Goal: Information Seeking & Learning: Find specific fact

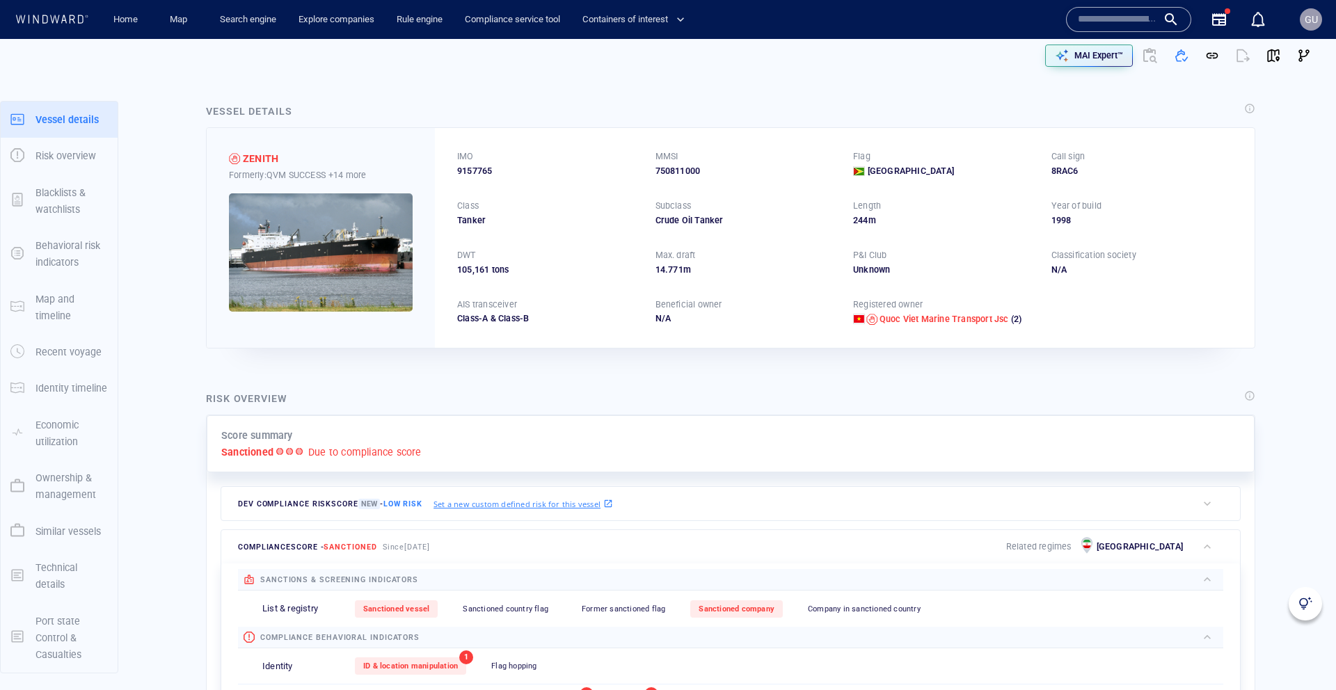
click at [1313, 15] on span "GU" at bounding box center [1310, 19] width 13 height 11
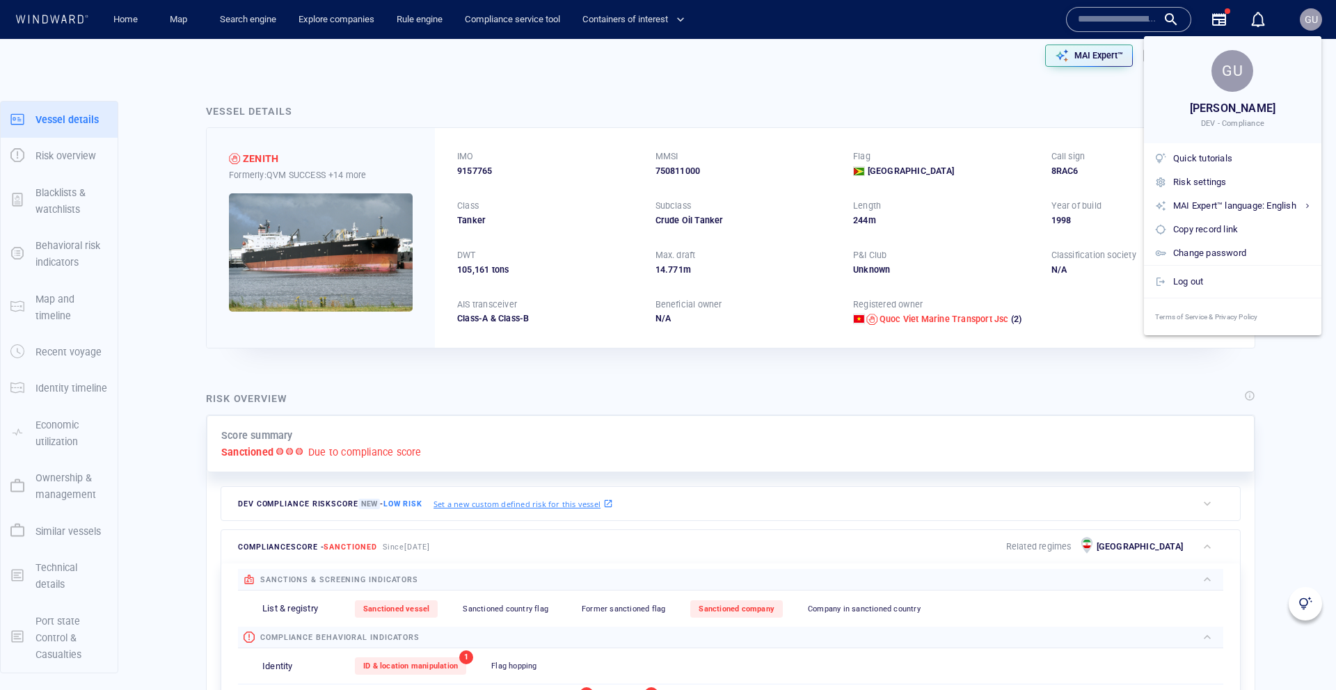
drag, startPoint x: 1310, startPoint y: 17, endPoint x: 1281, endPoint y: 19, distance: 29.3
click at [1310, 17] on div at bounding box center [668, 345] width 1336 height 690
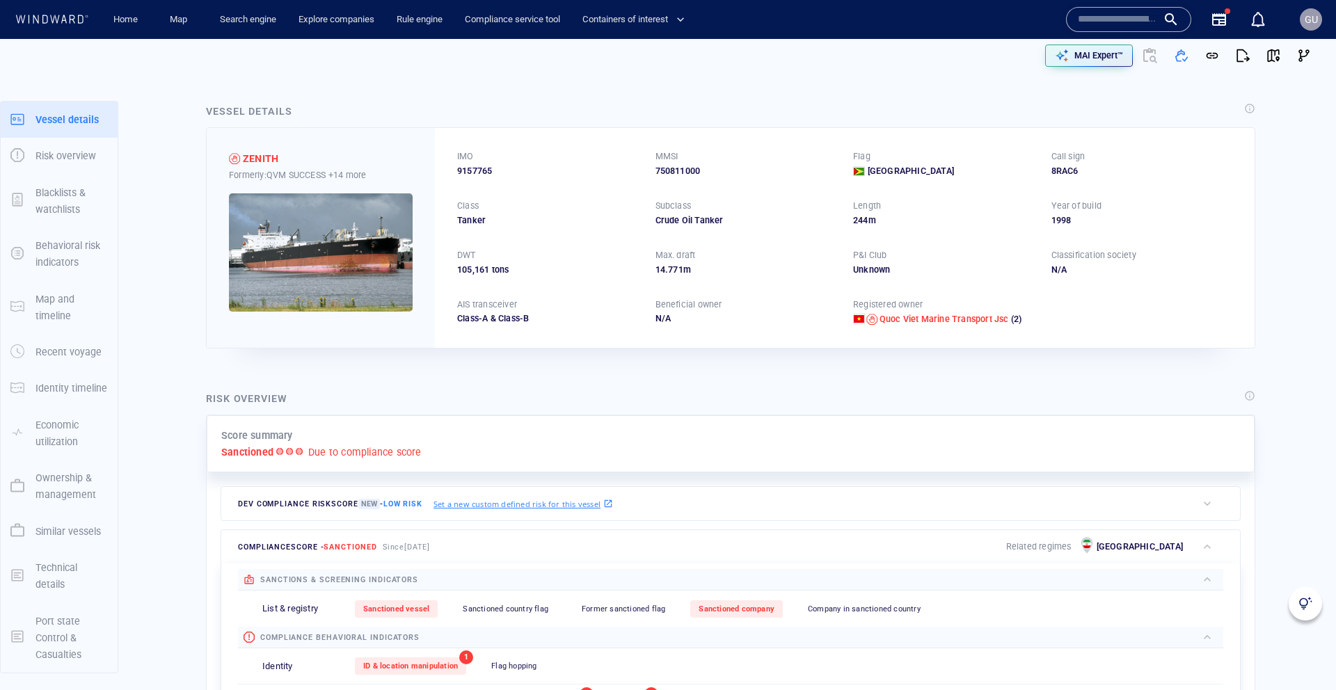
click at [1296, 600] on div at bounding box center [1304, 603] width 33 height 33
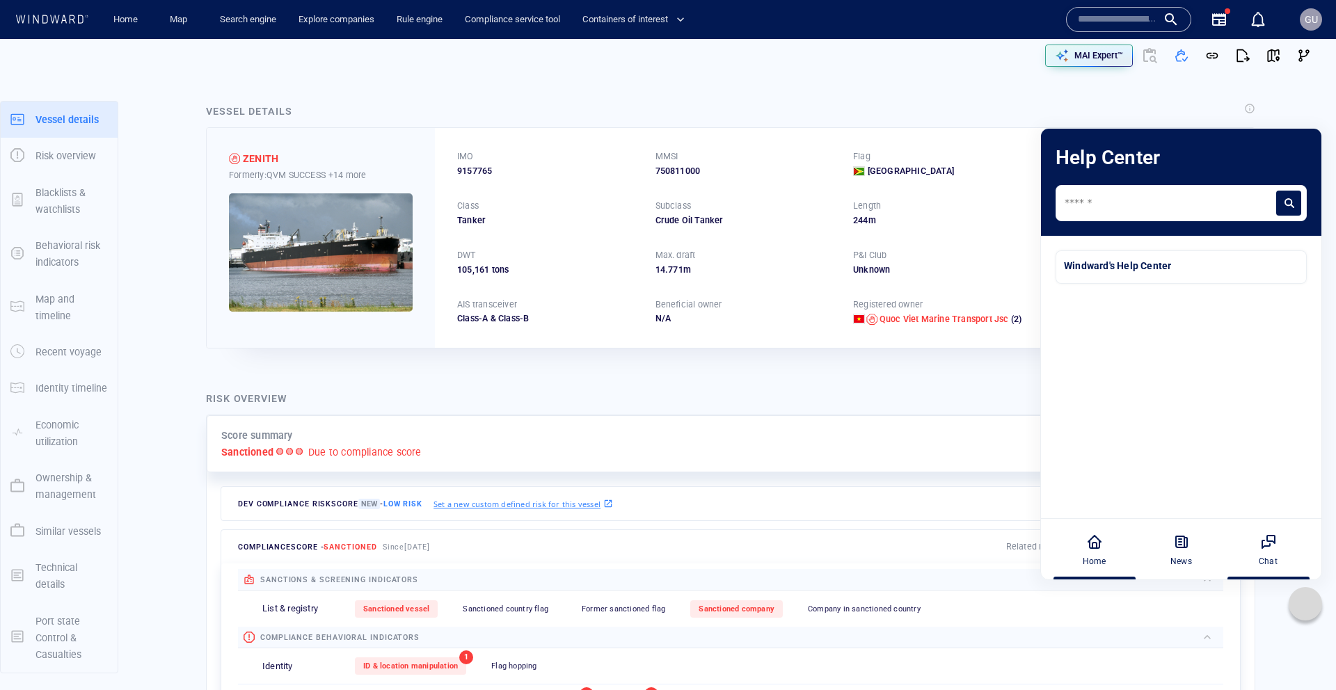
drag, startPoint x: 1197, startPoint y: 555, endPoint x: 1262, endPoint y: 554, distance: 65.4
click at [1197, 555] on div "News" at bounding box center [1180, 549] width 77 height 61
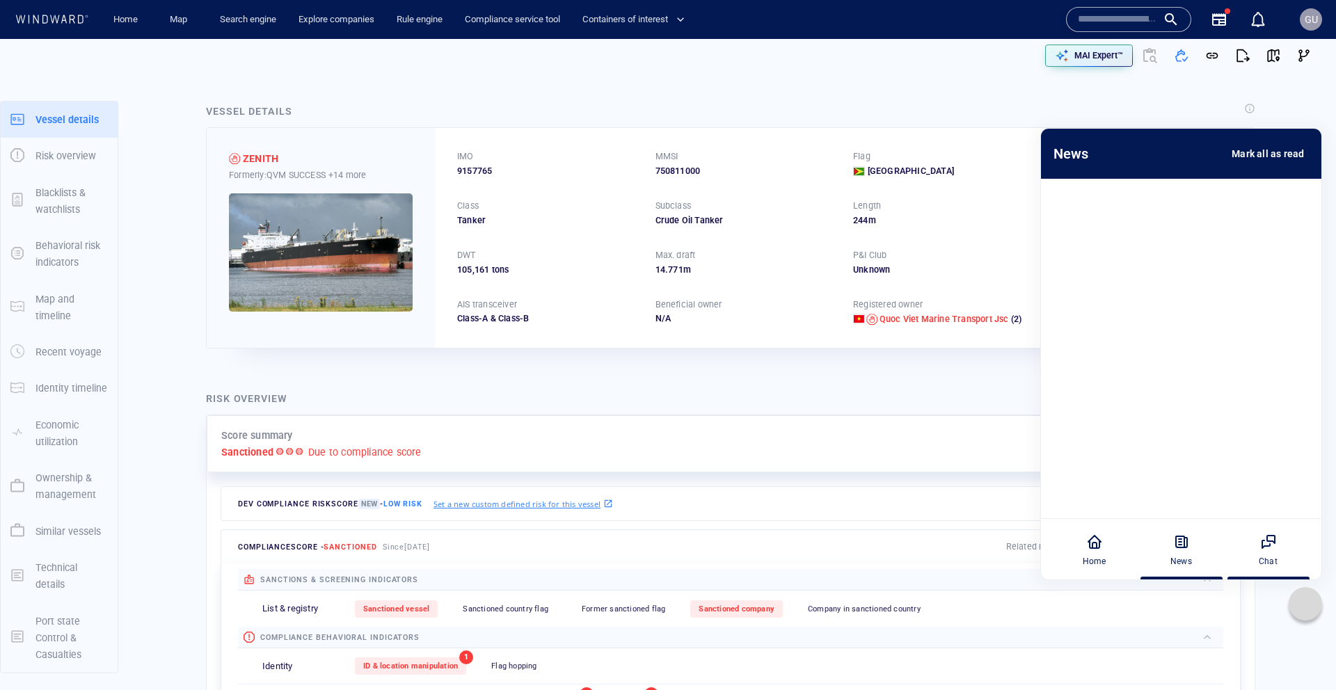
drag, startPoint x: 1265, startPoint y: 554, endPoint x: 1257, endPoint y: 554, distance: 7.7
click at [1264, 555] on div "Chat" at bounding box center [1267, 561] width 19 height 13
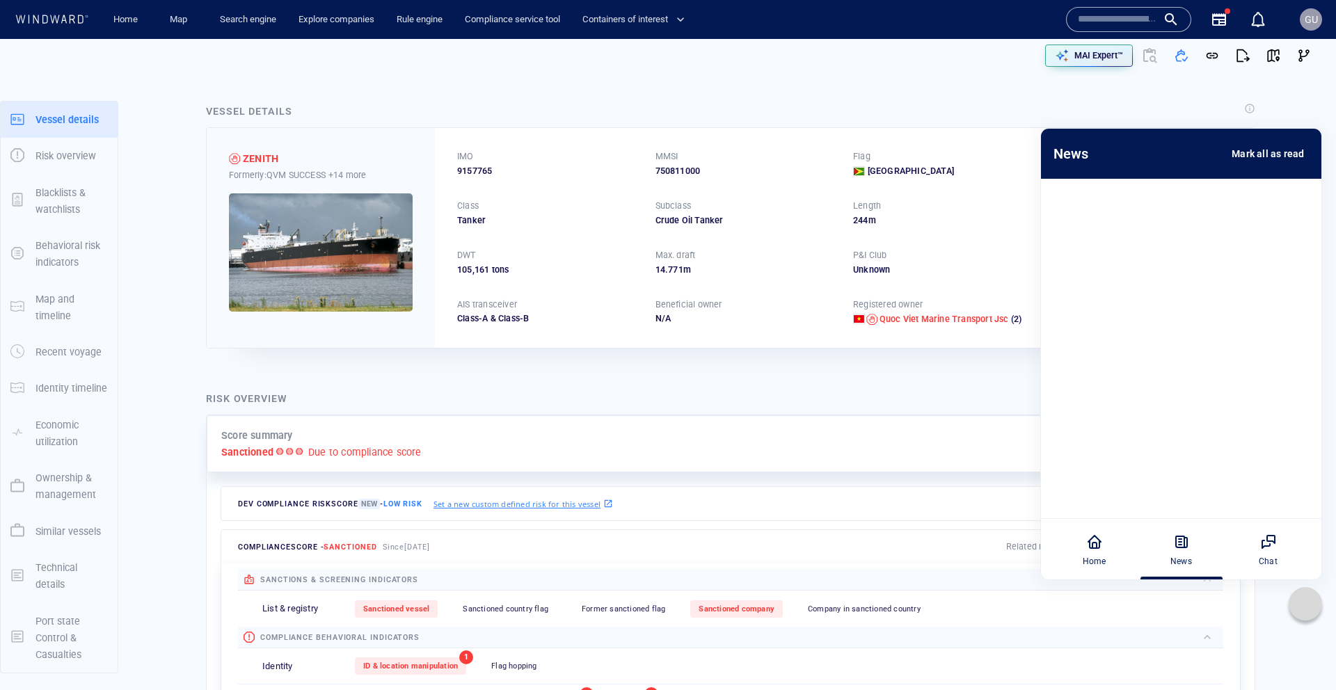
click at [1305, 602] on icon at bounding box center [1305, 604] width 14 height 14
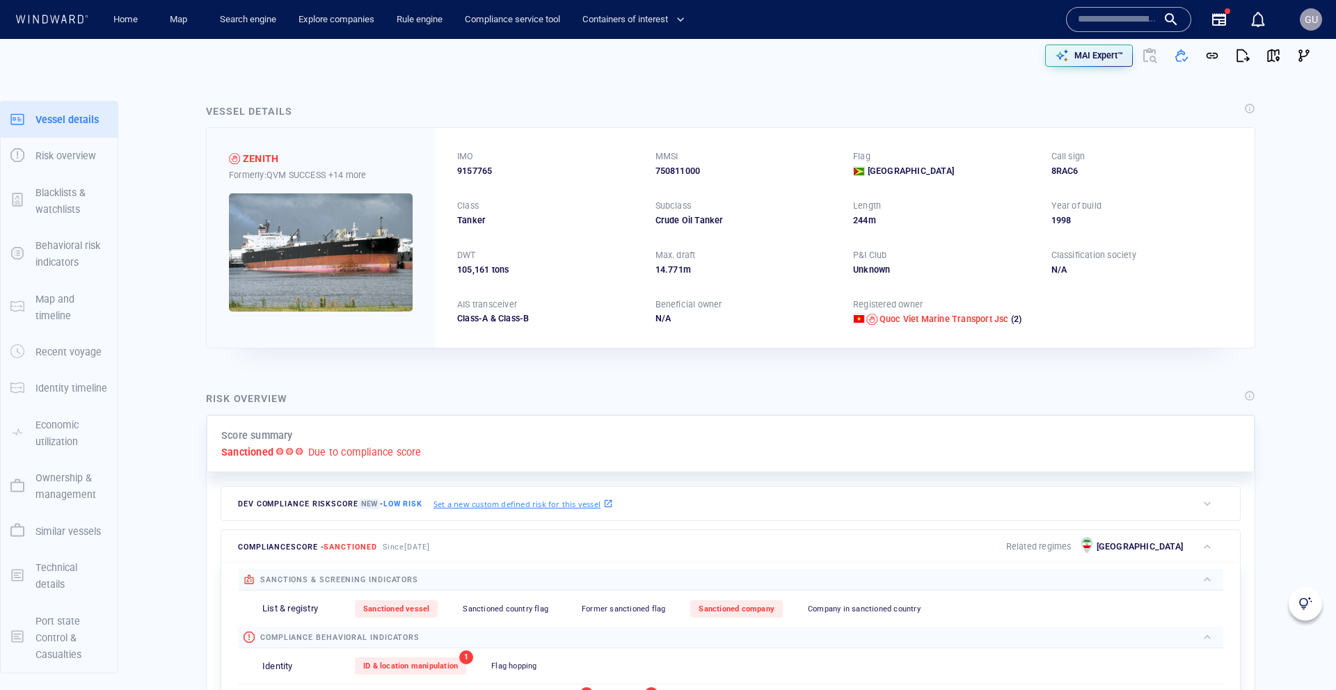
click at [1306, 605] on img at bounding box center [1305, 604] width 14 height 14
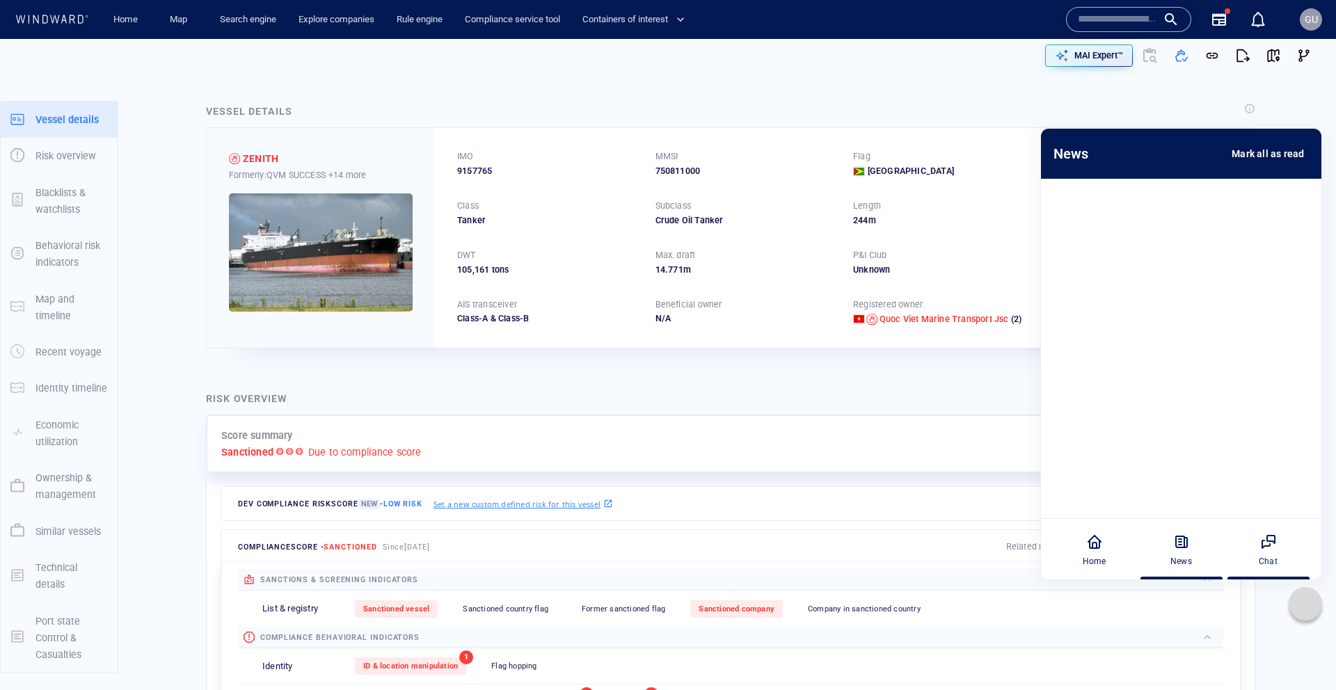
click at [1272, 546] on icon at bounding box center [1268, 542] width 17 height 17
click at [1295, 606] on div at bounding box center [1304, 603] width 33 height 33
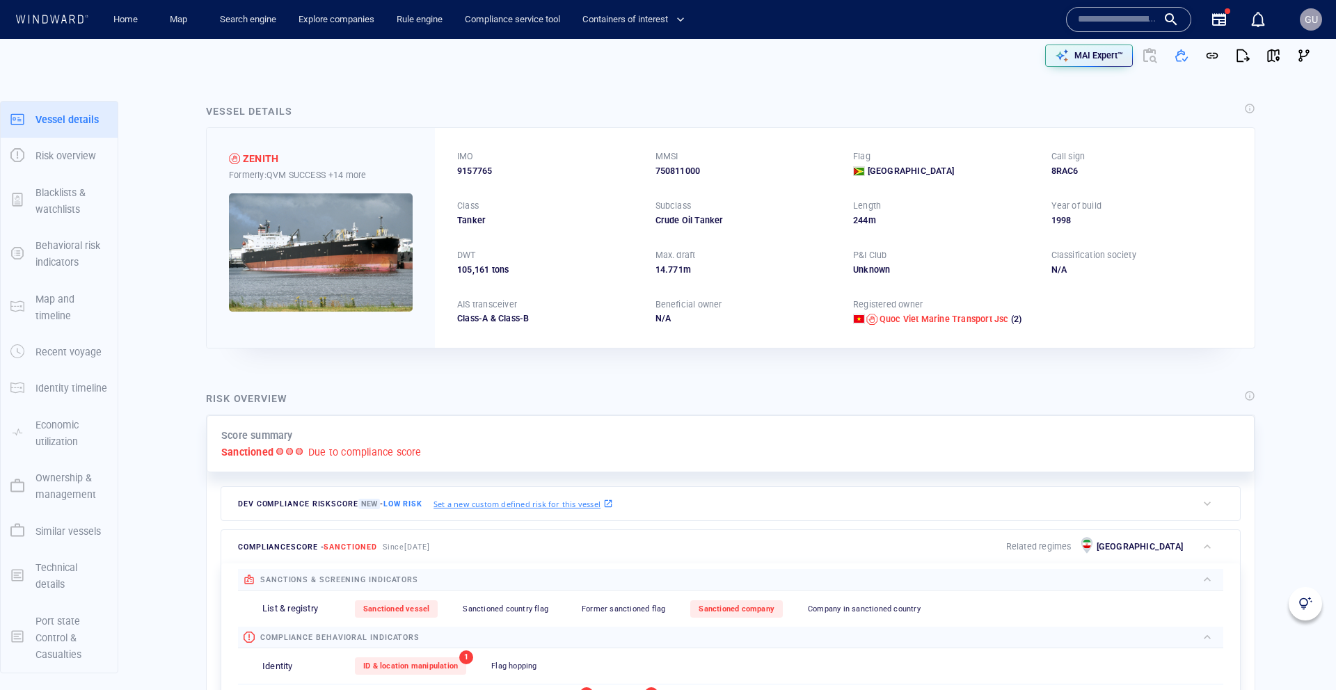
click at [1295, 606] on div at bounding box center [1304, 603] width 33 height 33
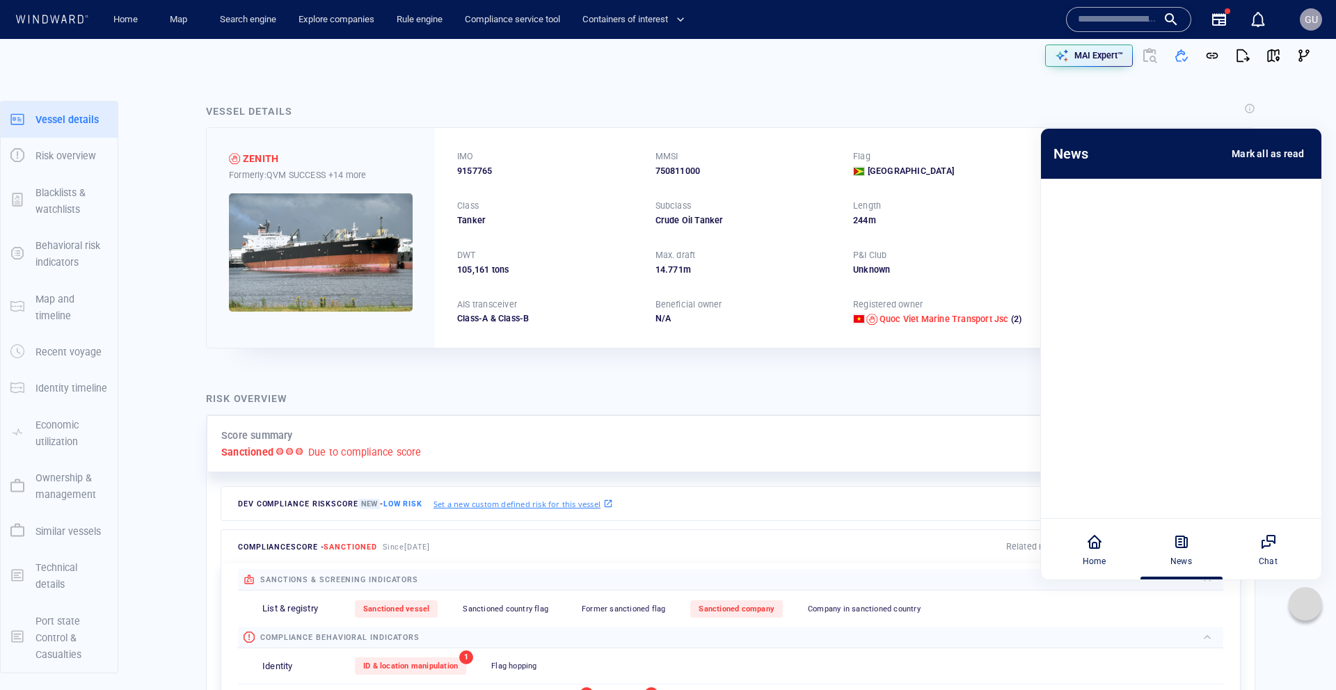
click at [1297, 607] on div at bounding box center [1304, 603] width 33 height 33
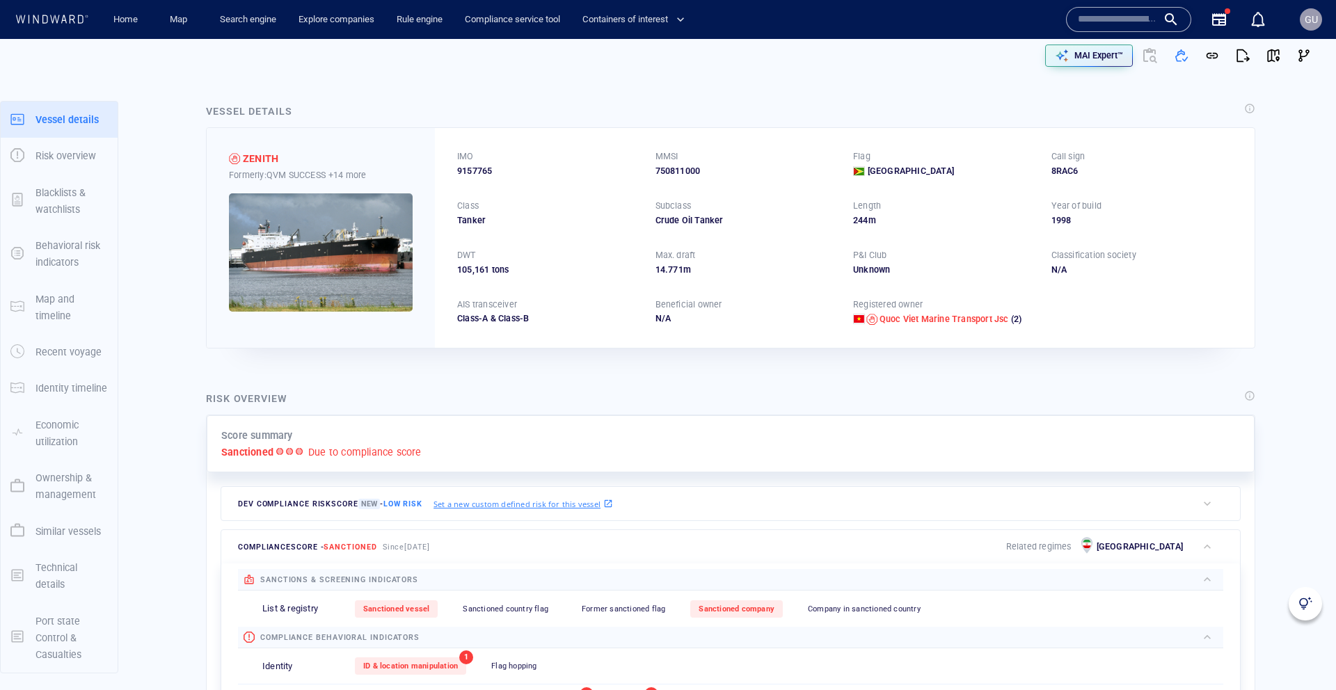
click at [1302, 603] on img at bounding box center [1305, 604] width 14 height 14
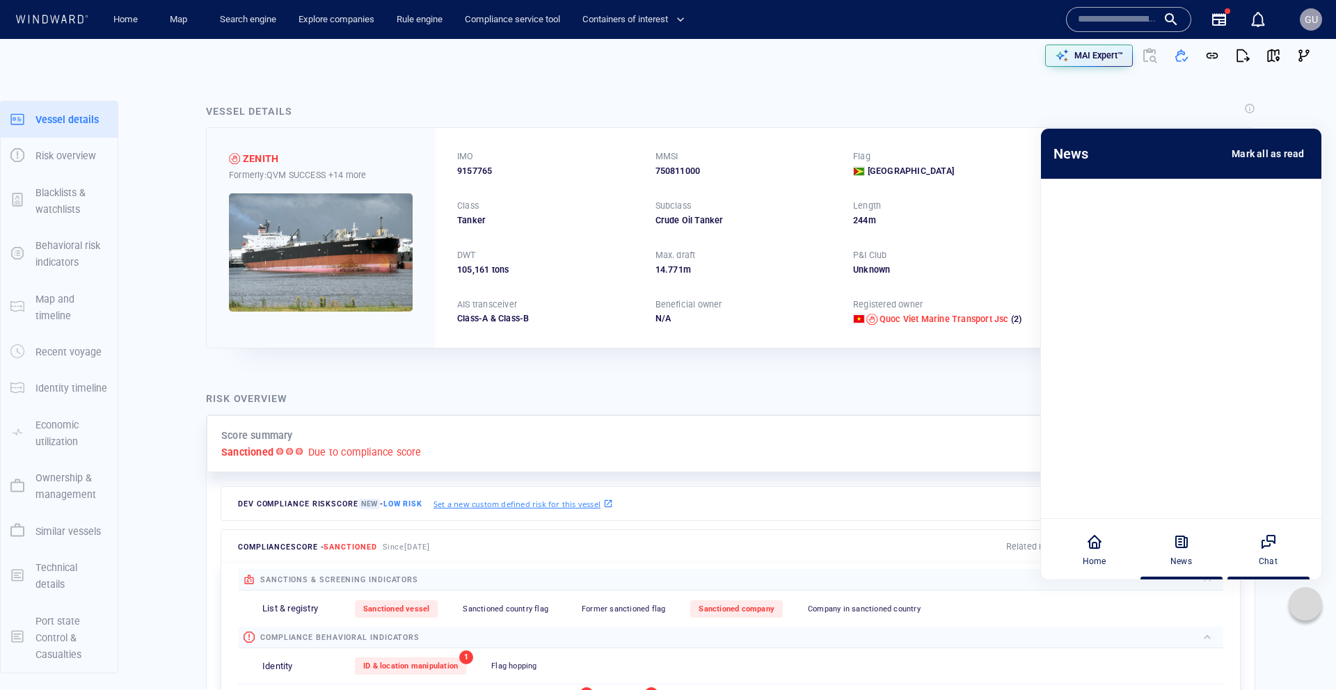
click at [1268, 550] on div "Chat" at bounding box center [1267, 549] width 77 height 61
click at [1105, 549] on div "Home" at bounding box center [1093, 549] width 77 height 61
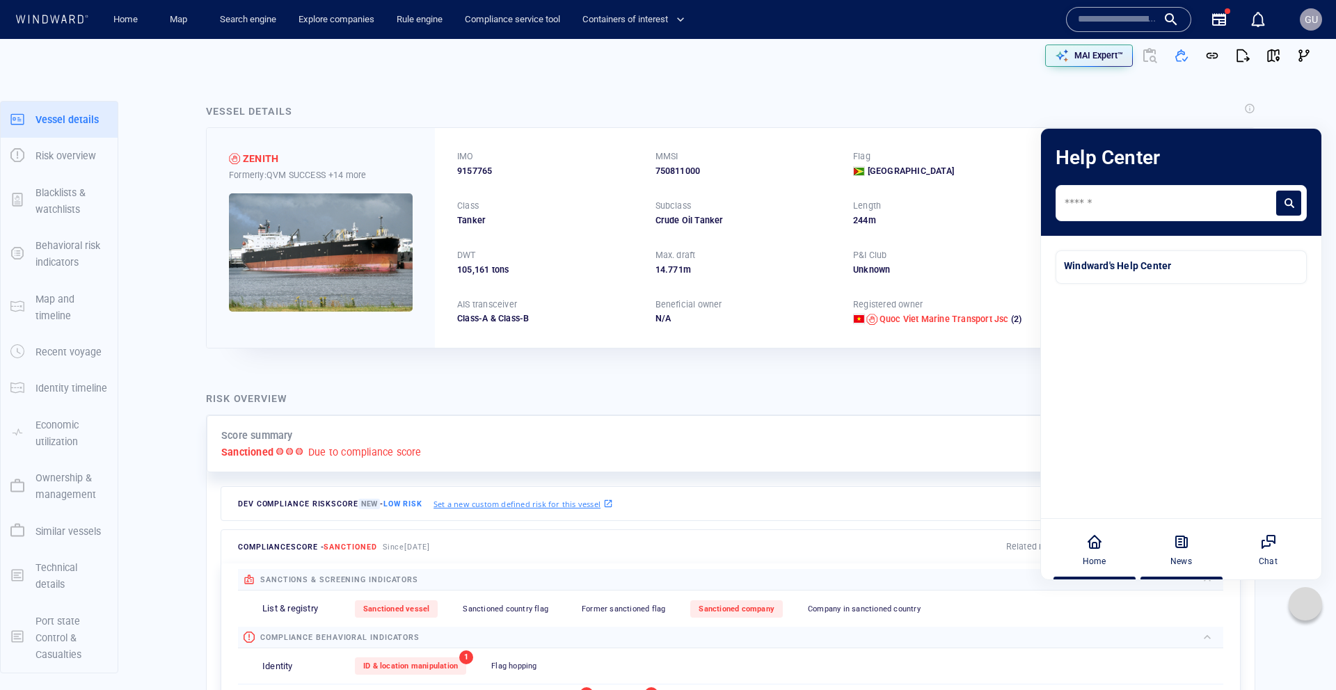
click at [1188, 547] on icon at bounding box center [1181, 542] width 17 height 17
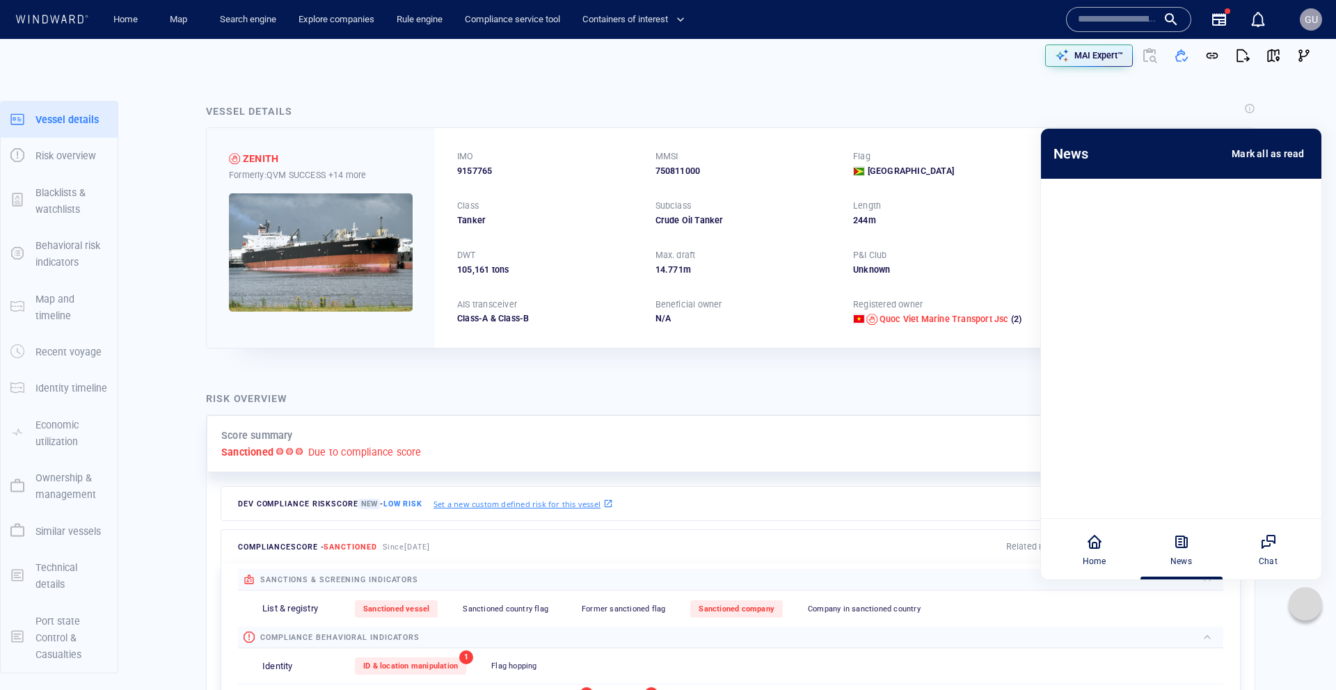
click at [1272, 548] on icon at bounding box center [1268, 542] width 17 height 17
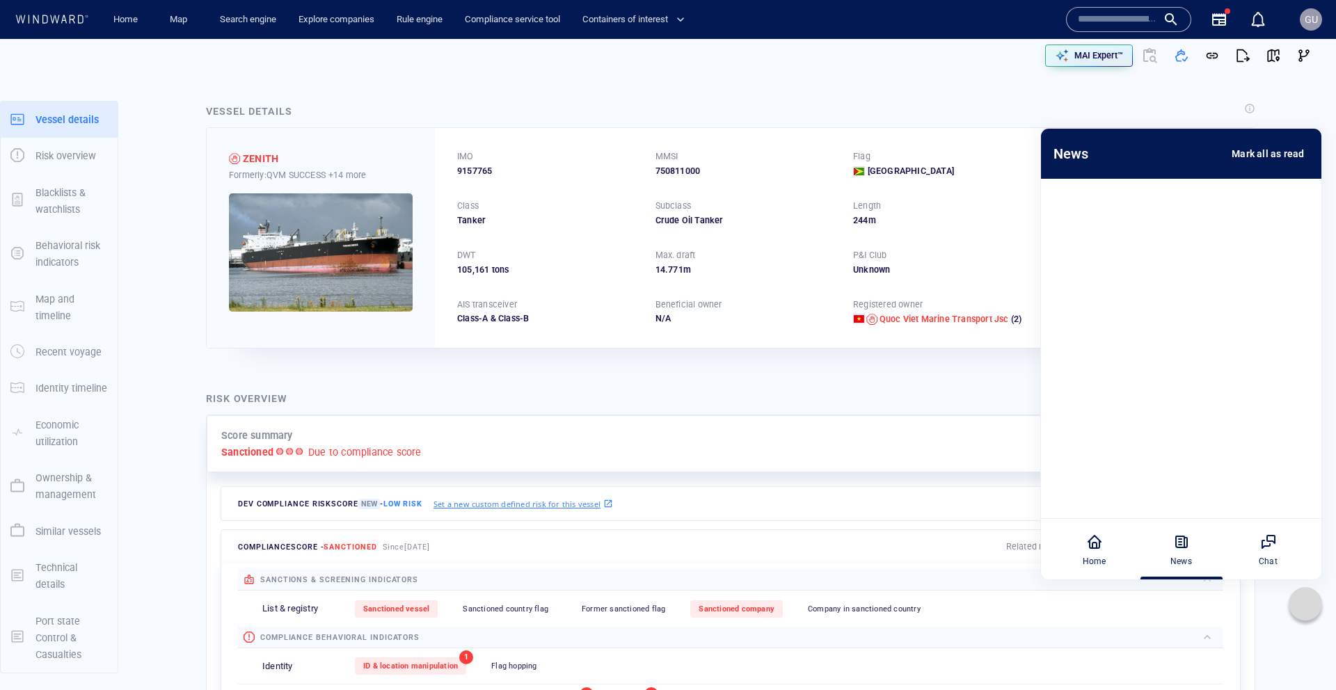
click at [1295, 614] on div at bounding box center [1304, 603] width 33 height 33
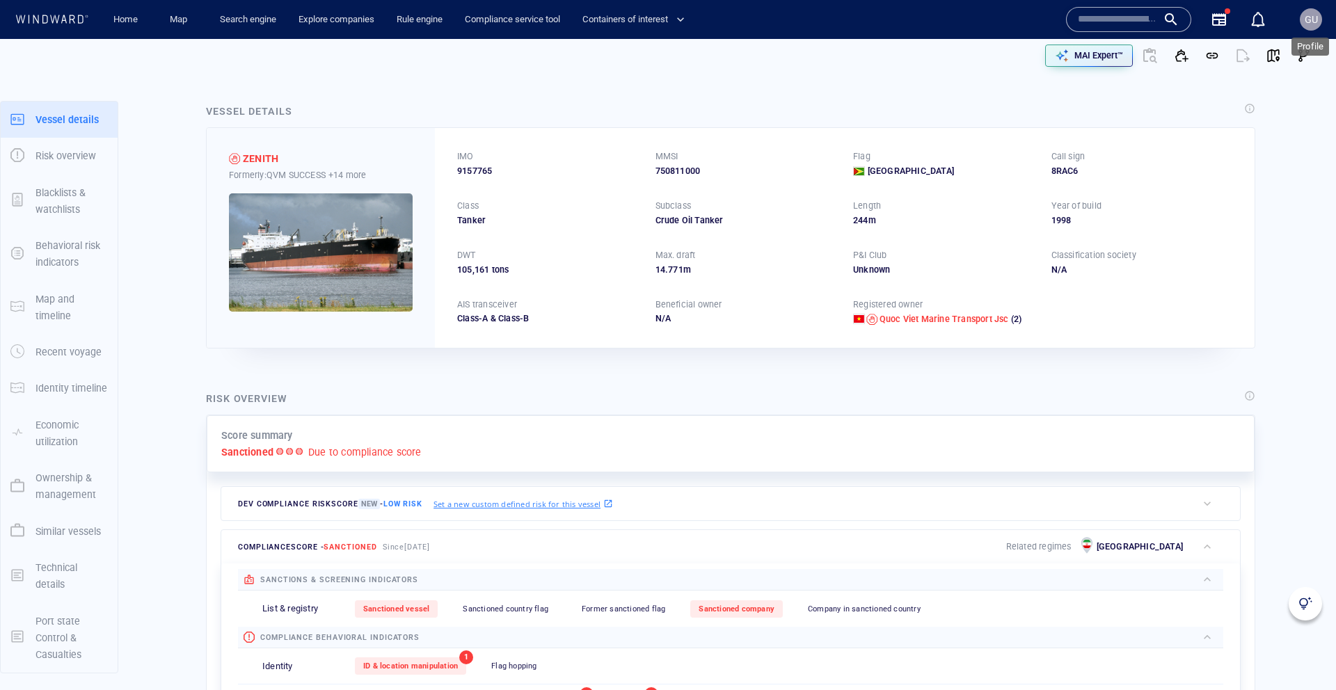
click at [1305, 19] on span "GU" at bounding box center [1310, 19] width 13 height 11
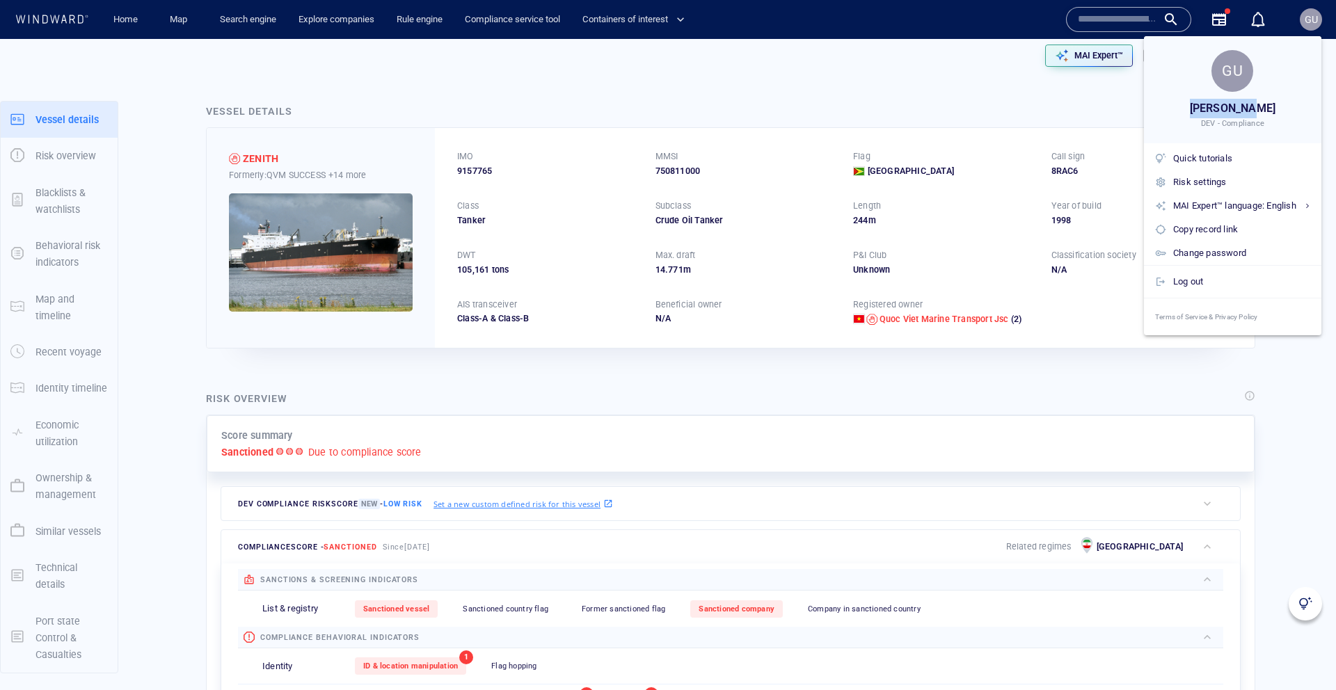
drag, startPoint x: 1261, startPoint y: 104, endPoint x: 1203, endPoint y: 106, distance: 58.5
click at [1197, 106] on div "[PERSON_NAME]" at bounding box center [1232, 108] width 177 height 19
click at [1217, 107] on span "[PERSON_NAME]" at bounding box center [1233, 108] width 86 height 19
click at [1315, 15] on div at bounding box center [668, 345] width 1336 height 690
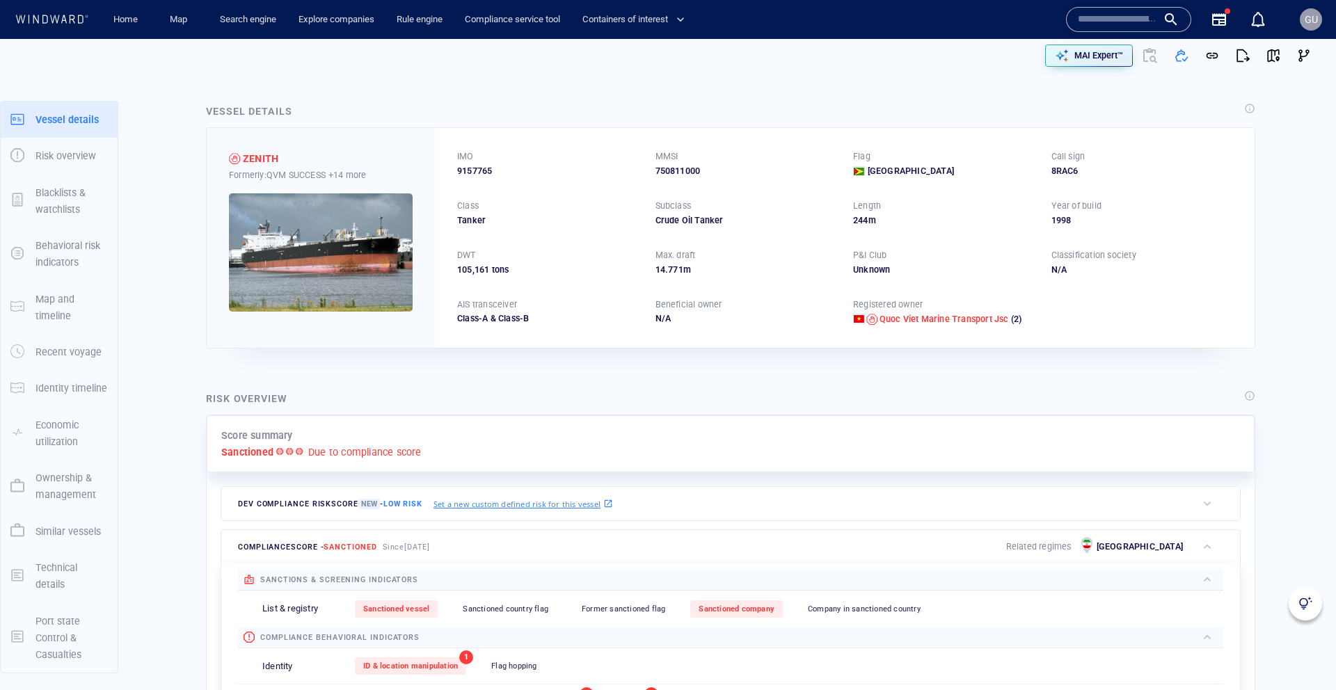
click at [1304, 604] on img at bounding box center [1305, 604] width 14 height 14
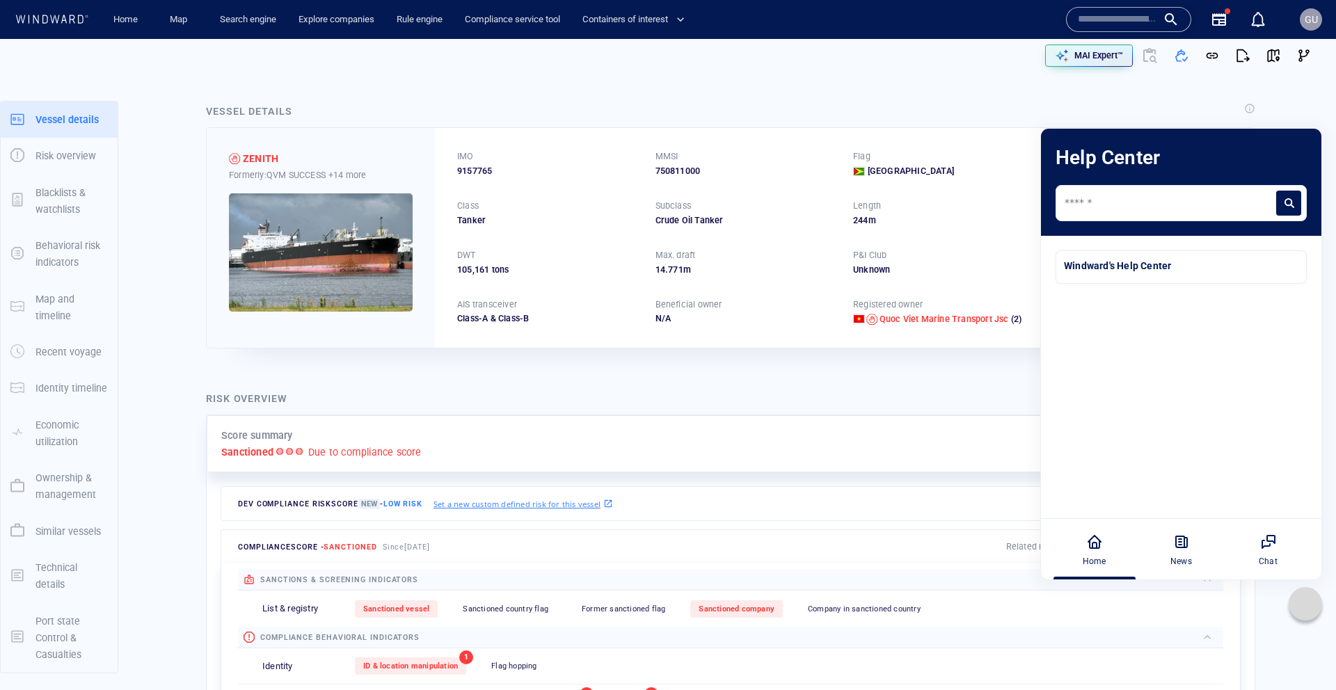
click at [1309, 603] on icon at bounding box center [1305, 604] width 14 height 14
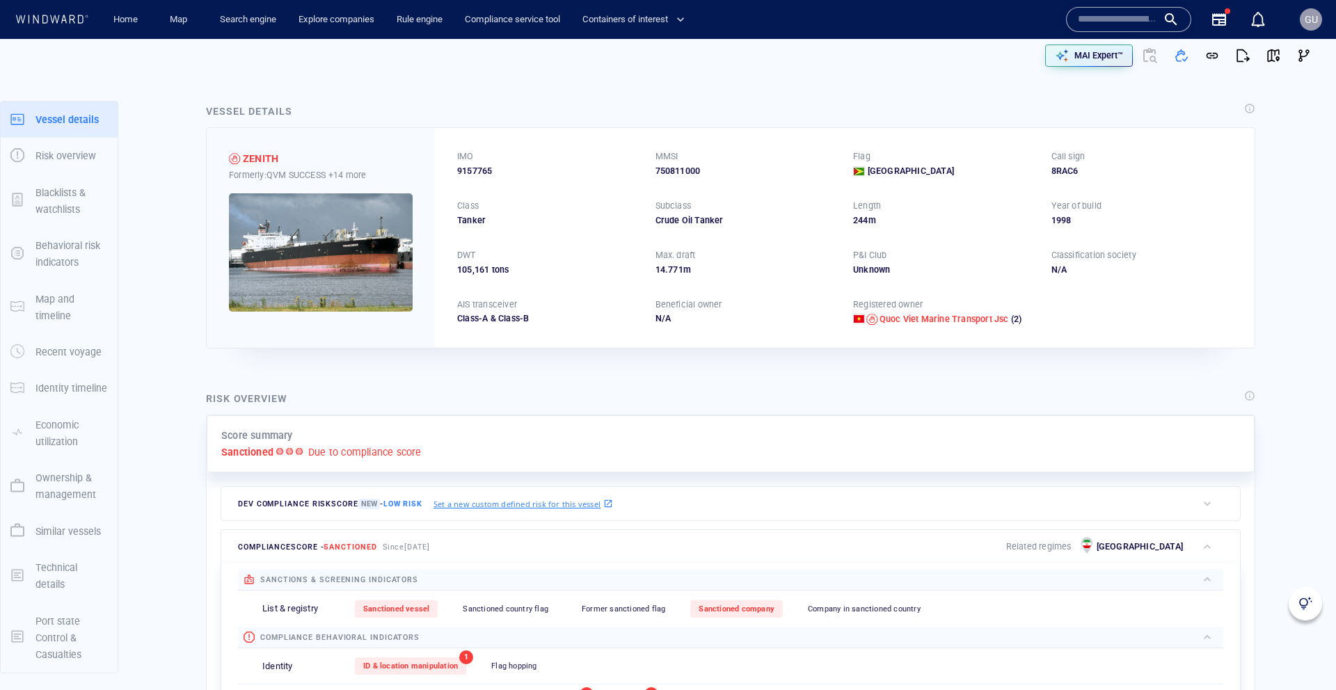
click at [1311, 602] on img at bounding box center [1305, 604] width 14 height 14
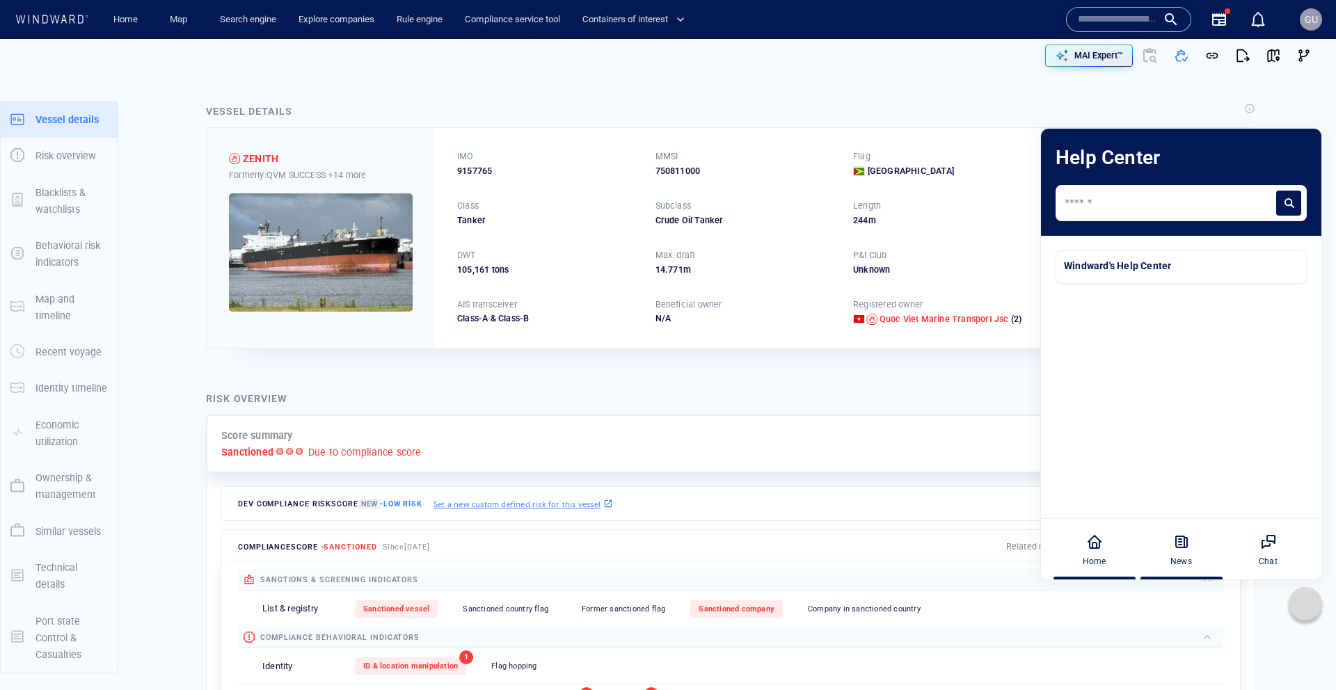
click at [1197, 552] on div "News" at bounding box center [1180, 549] width 77 height 61
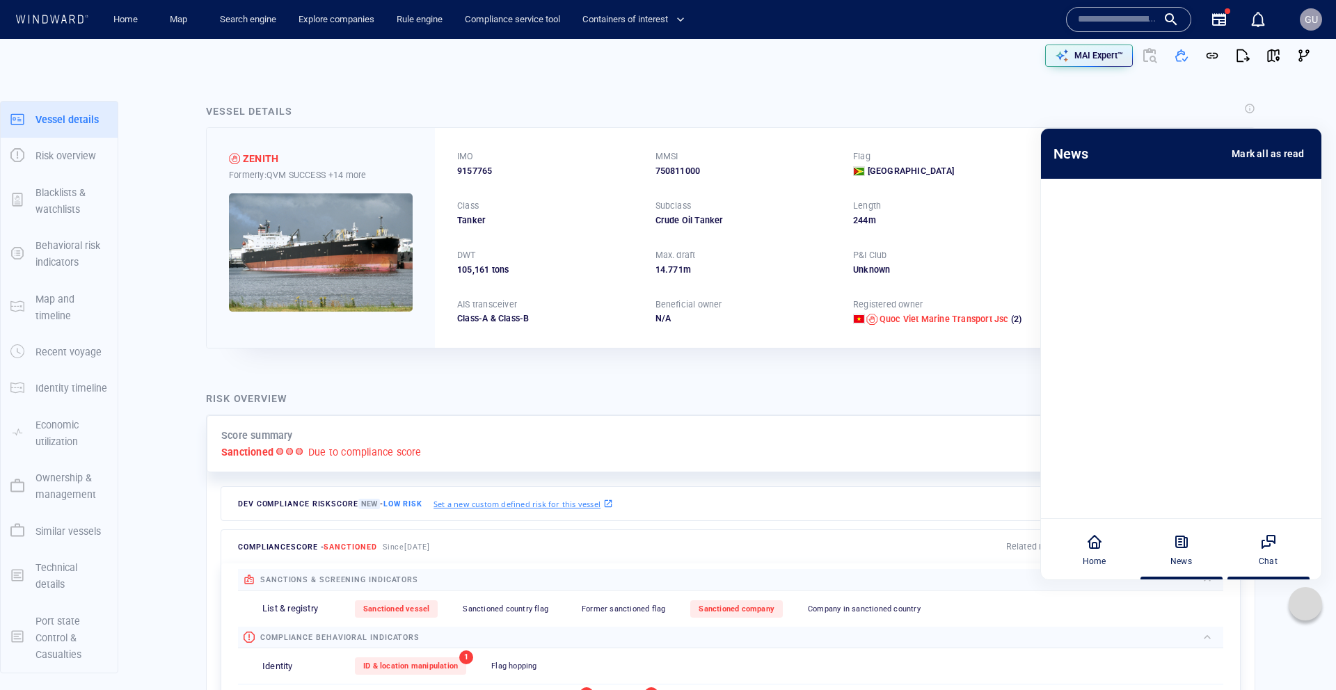
click at [1256, 550] on div "Chat" at bounding box center [1267, 549] width 77 height 61
click at [1071, 552] on div "Home" at bounding box center [1093, 549] width 77 height 61
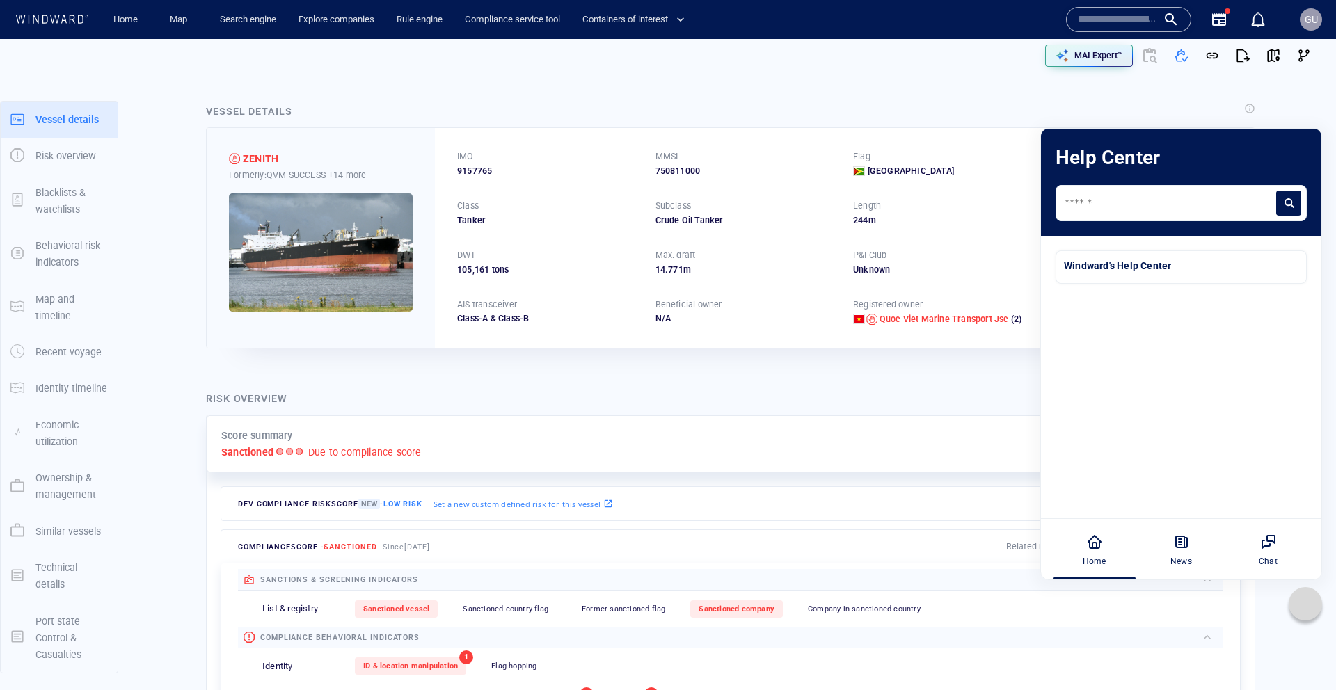
click at [1302, 618] on div at bounding box center [1304, 603] width 33 height 33
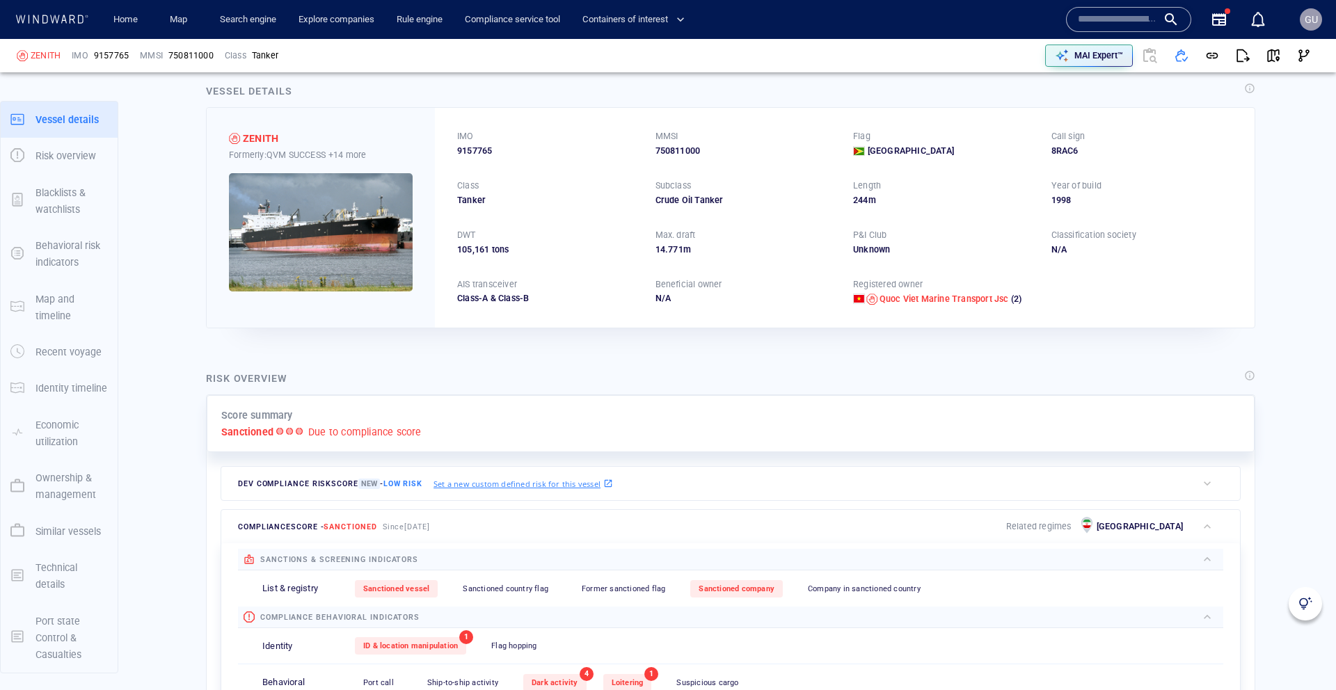
scroll to position [19, 0]
click at [1306, 601] on img at bounding box center [1305, 604] width 14 height 14
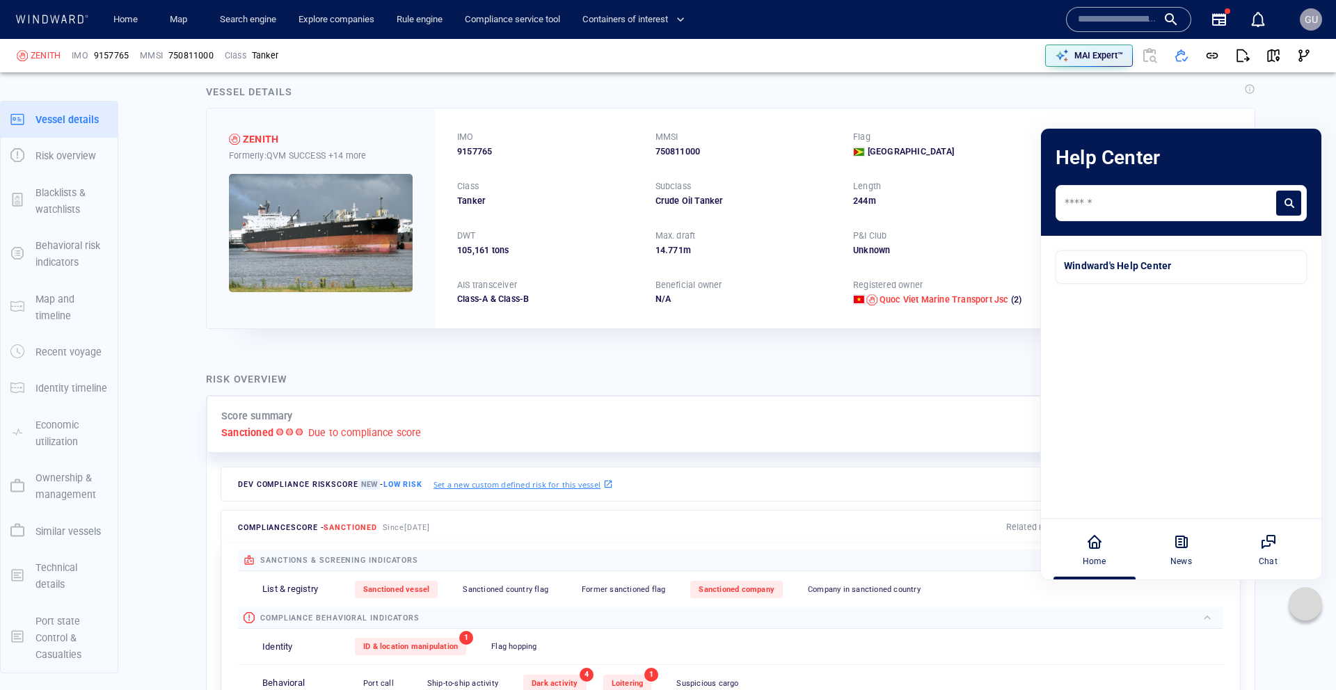
click at [1306, 609] on icon at bounding box center [1305, 604] width 14 height 14
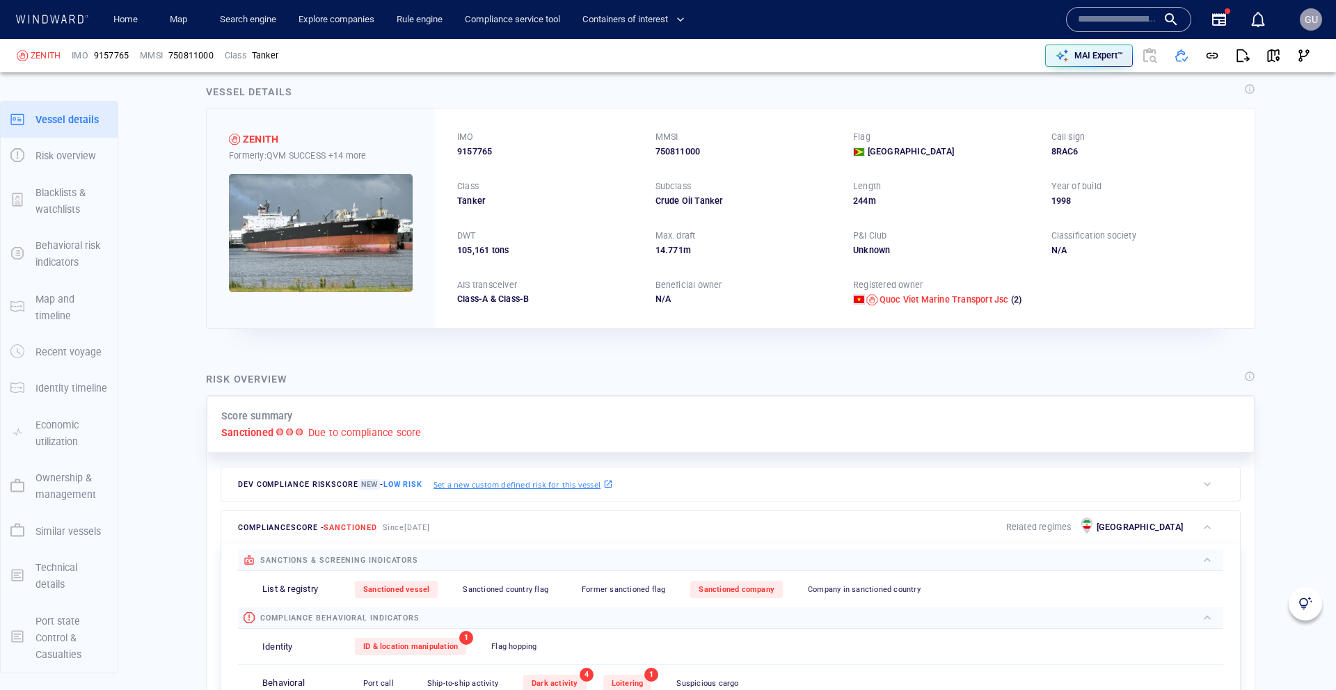
click at [1265, 575] on div "Risk overview Score summary Sanctioned Due to compliance score Dev Compliance r…" at bounding box center [730, 615] width 1071 height 511
click at [1139, 365] on div "Risk overview Score summary Sanctioned Due to compliance score Dev Compliance r…" at bounding box center [730, 615] width 1071 height 511
click at [1296, 601] on div at bounding box center [1304, 603] width 33 height 33
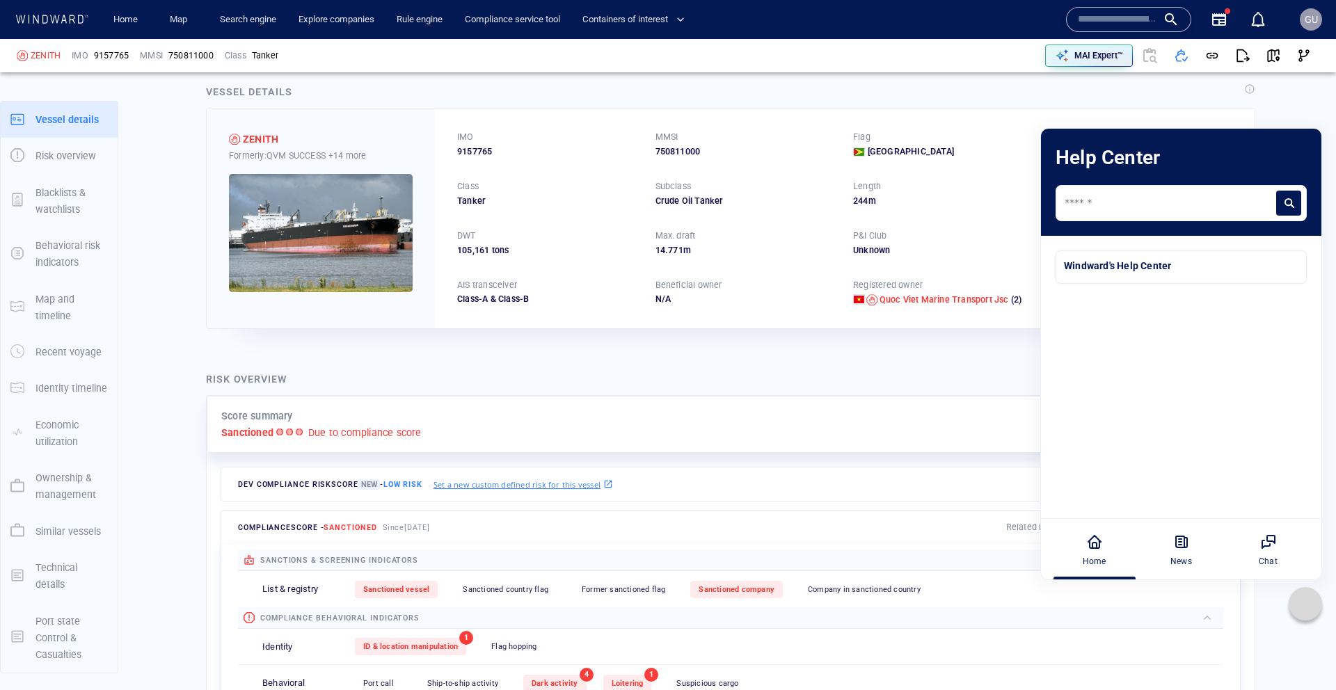
click at [1296, 601] on div at bounding box center [1304, 603] width 33 height 33
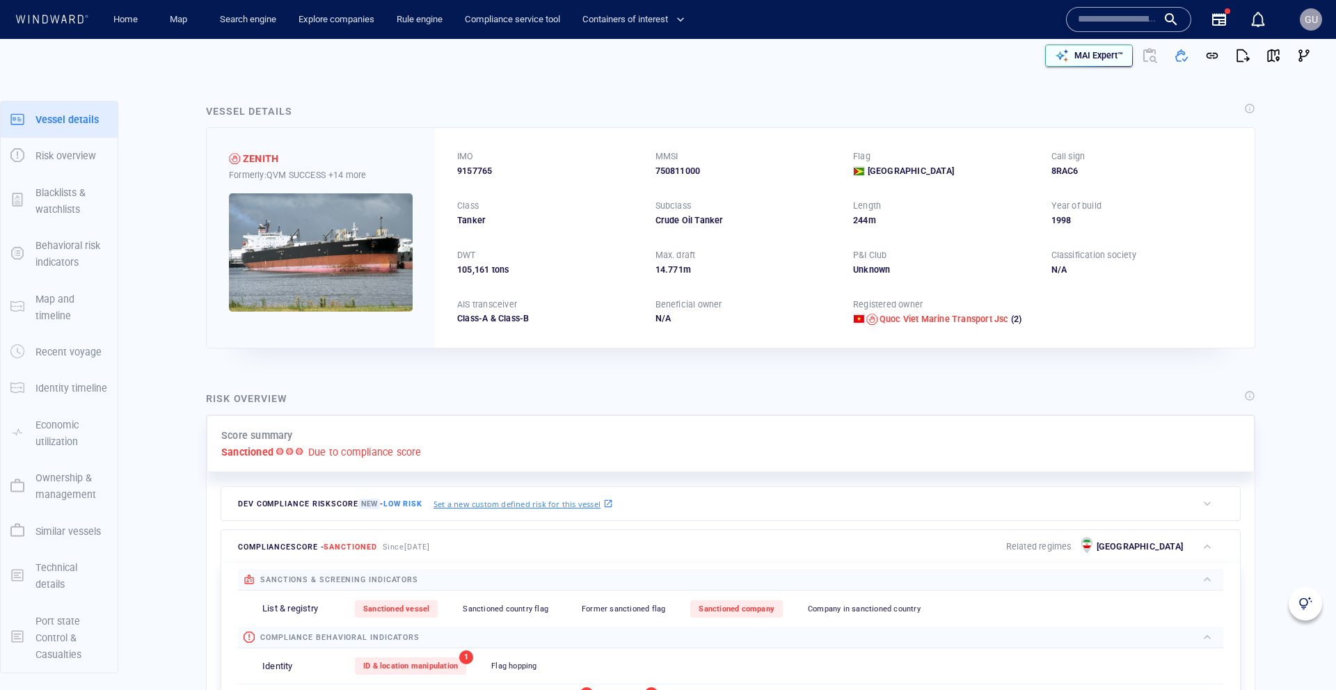
click at [1117, 63] on div "MAI Expert™" at bounding box center [1098, 56] width 54 height 18
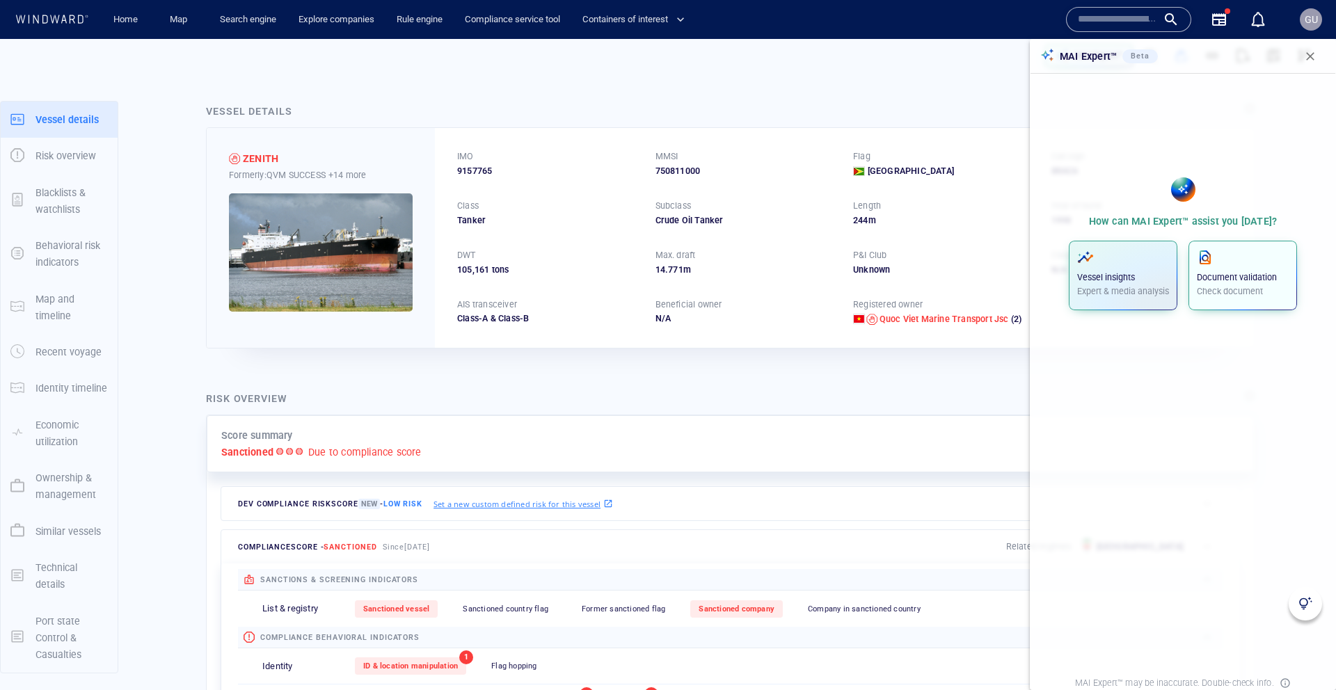
click at [1236, 284] on div "Document validation Check document" at bounding box center [1243, 273] width 92 height 49
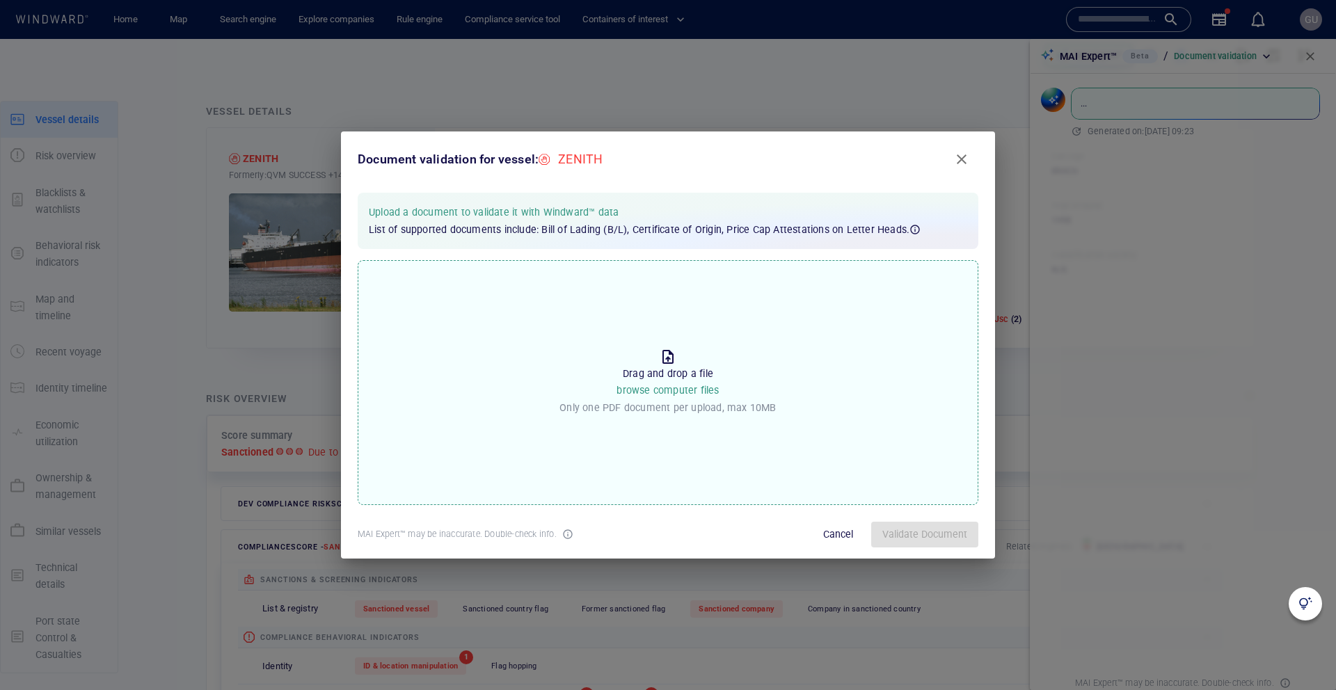
click at [661, 385] on span "browse computer files" at bounding box center [667, 390] width 102 height 11
click at [0, 0] on input "Drop the file to proceed Drag and drop a file browse computer files Only one PD…" at bounding box center [0, 0] width 0 height 0
click at [899, 535] on span "Validate Document" at bounding box center [924, 534] width 85 height 17
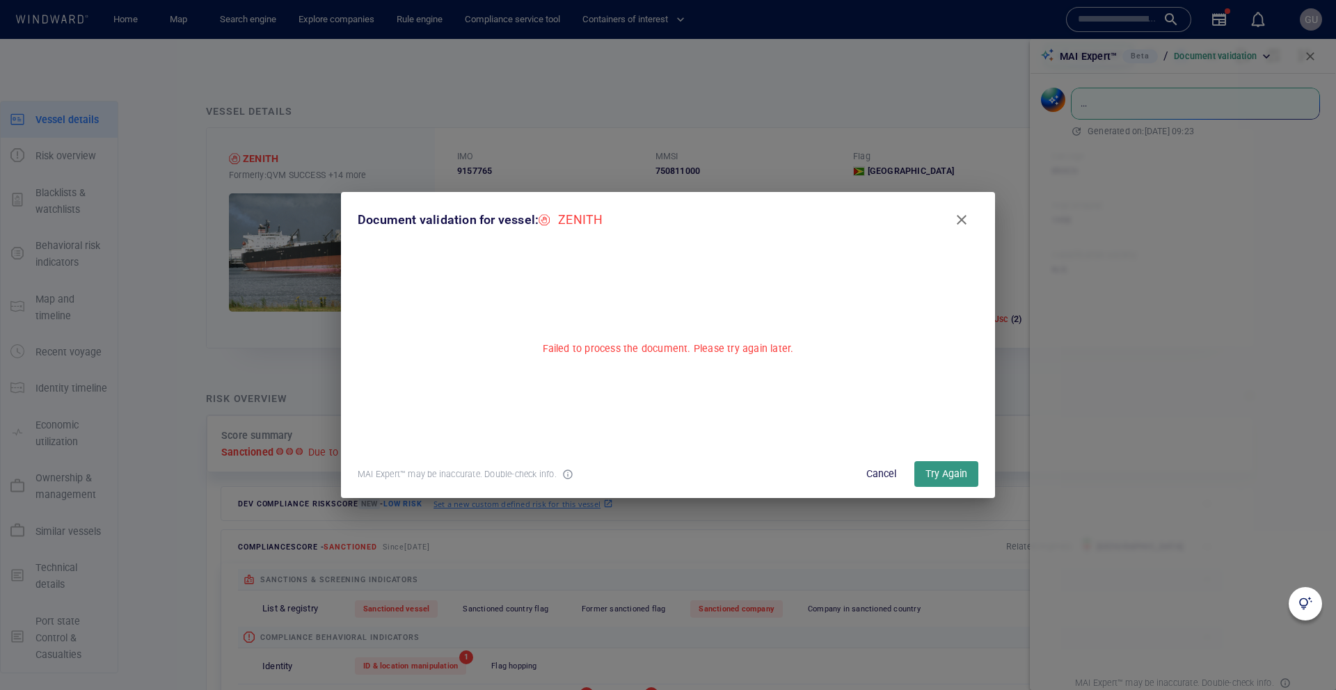
click at [877, 479] on span "Cancel" at bounding box center [880, 473] width 33 height 17
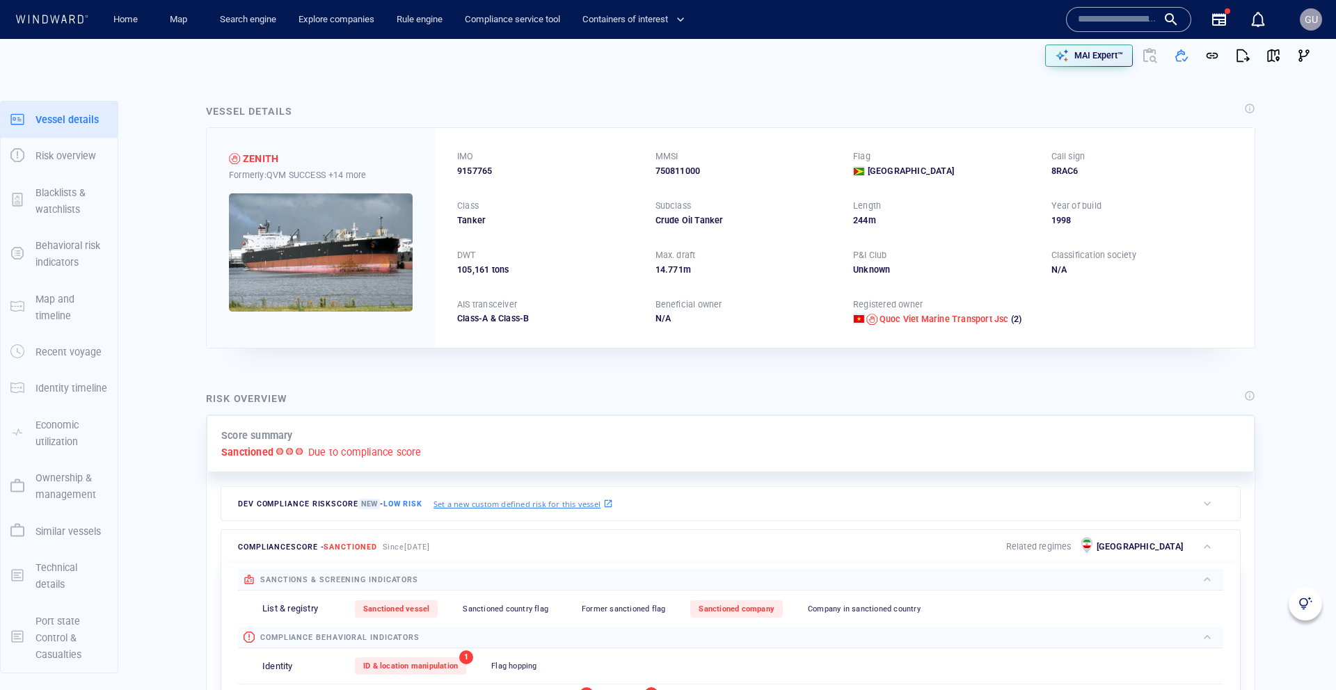
click at [1260, 513] on div "Risk overview Score summary Sanctioned Due to compliance score Dev Compliance r…" at bounding box center [730, 634] width 1071 height 511
click at [1299, 602] on img at bounding box center [1305, 604] width 14 height 14
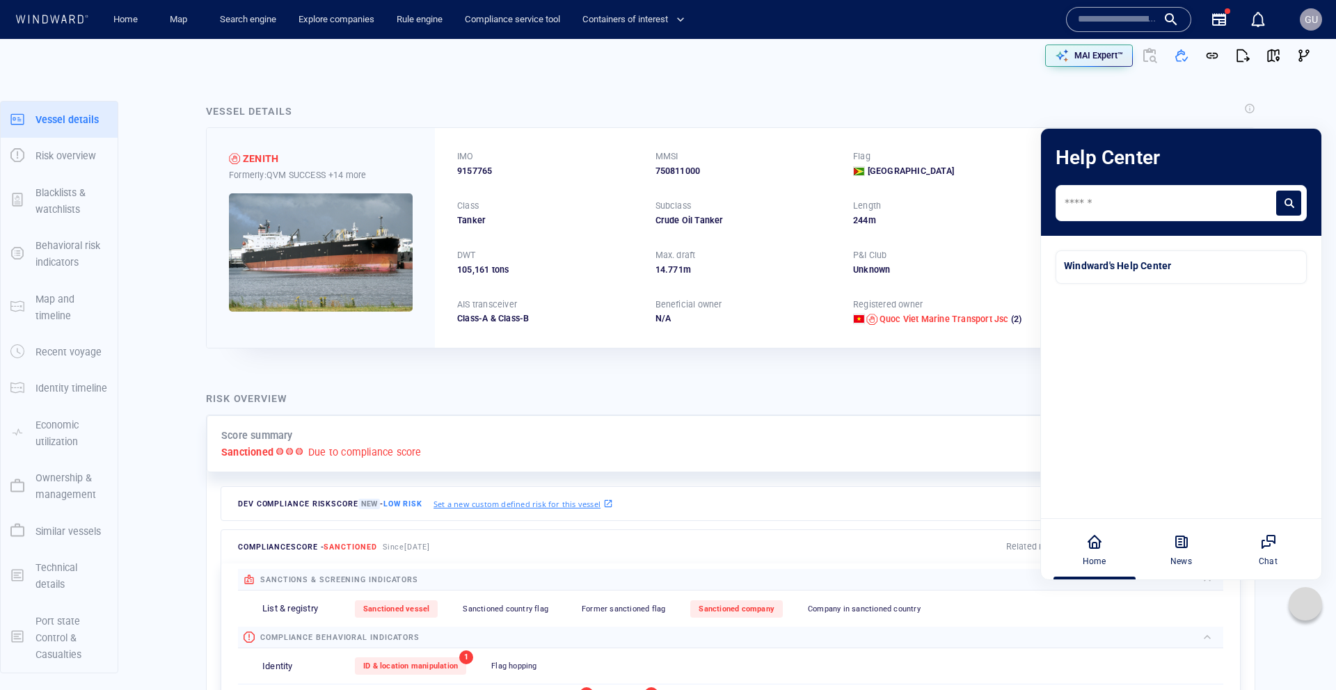
click at [1128, 274] on div "Windward's Help Center" at bounding box center [1181, 267] width 234 height 17
click at [1190, 531] on div "News" at bounding box center [1180, 549] width 77 height 61
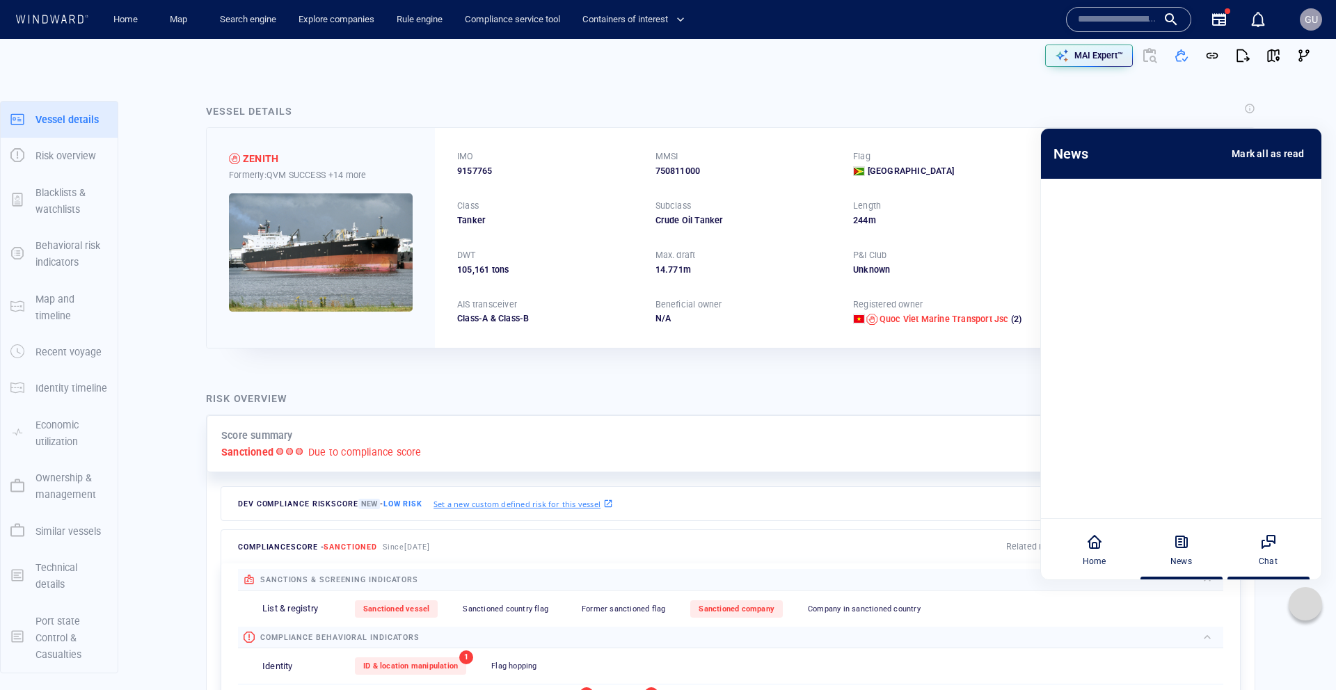
click at [1263, 547] on icon at bounding box center [1266, 545] width 8 height 8
click at [1143, 92] on div "Vessel details ZENITH Formerly: QVM SUCCESS +14 more IMO 9157765 MMSI 750811000…" at bounding box center [730, 226] width 1071 height 268
click at [1295, 598] on div at bounding box center [1304, 603] width 33 height 33
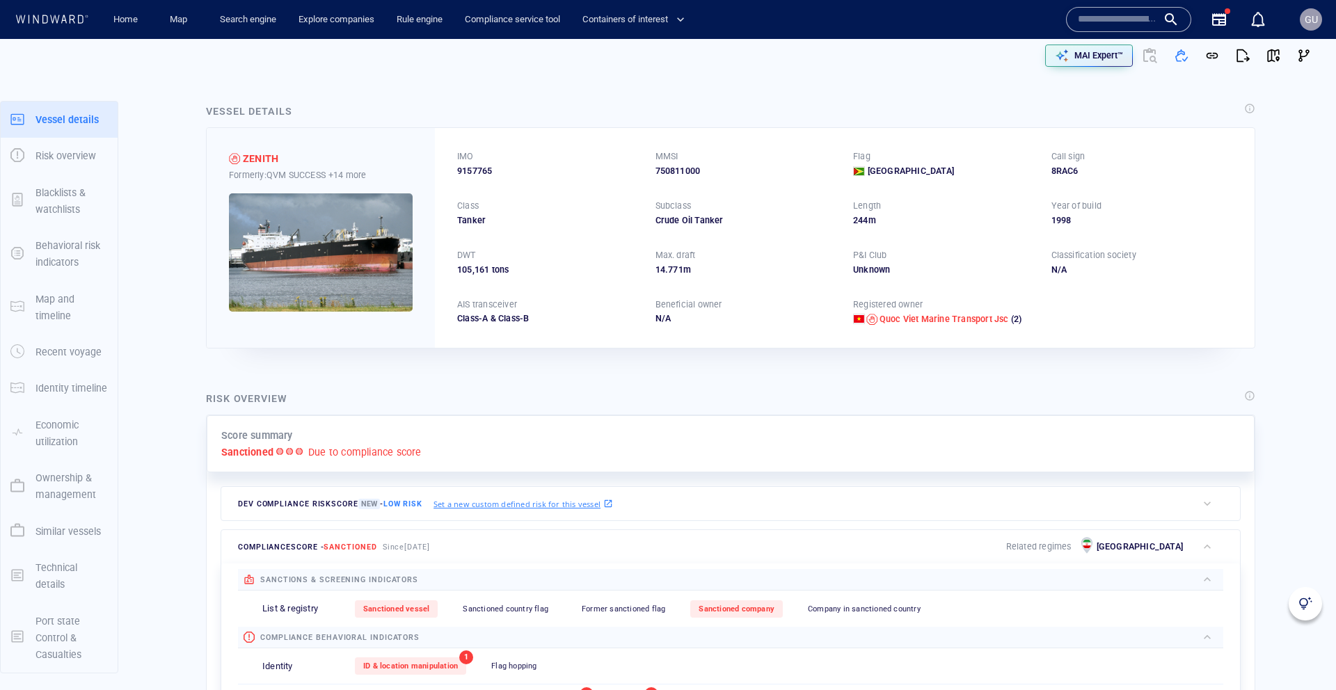
click at [1311, 15] on span "GU" at bounding box center [1310, 19] width 13 height 11
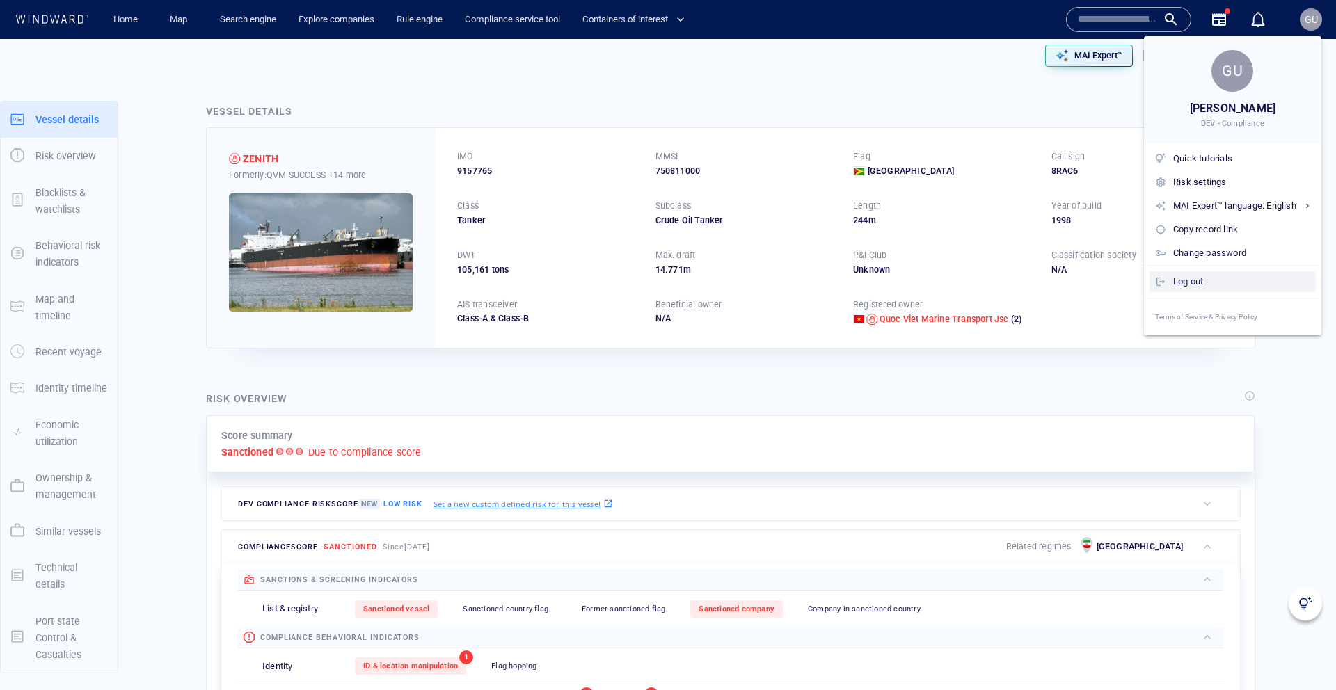
click at [1213, 283] on div "Log out" at bounding box center [1241, 281] width 137 height 15
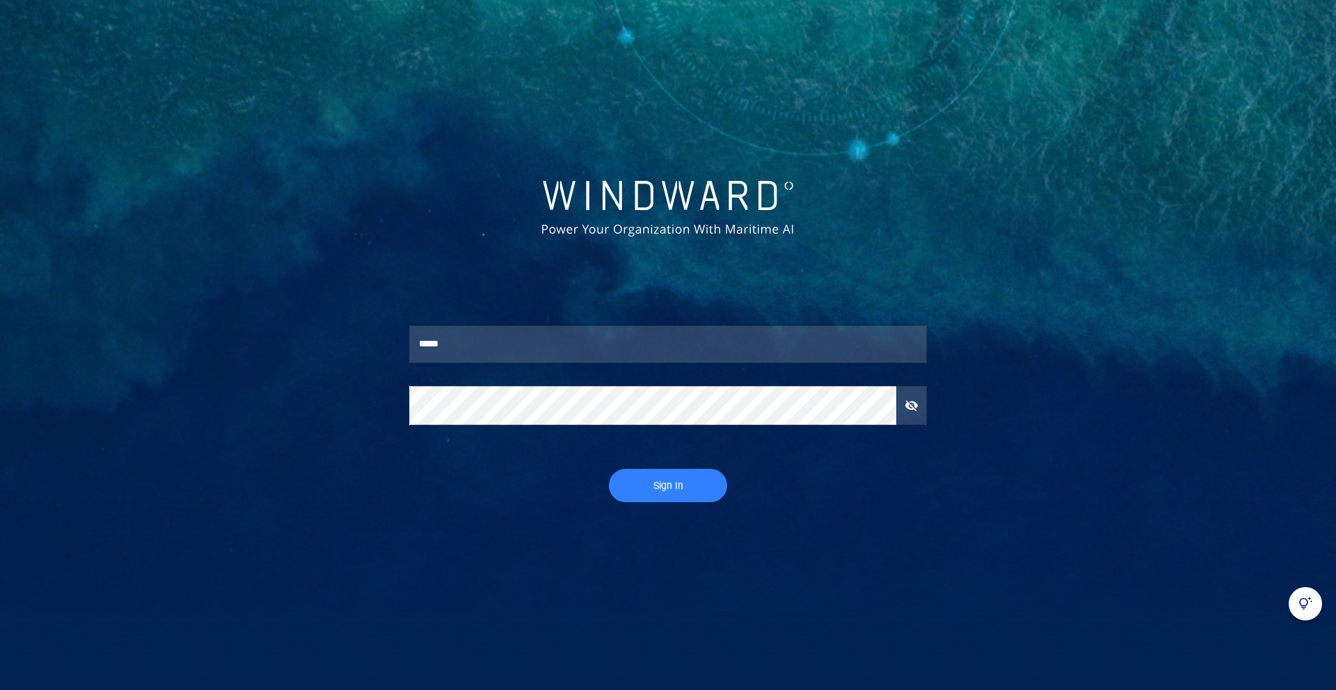
click at [641, 481] on span "Sign In" at bounding box center [668, 485] width 90 height 17
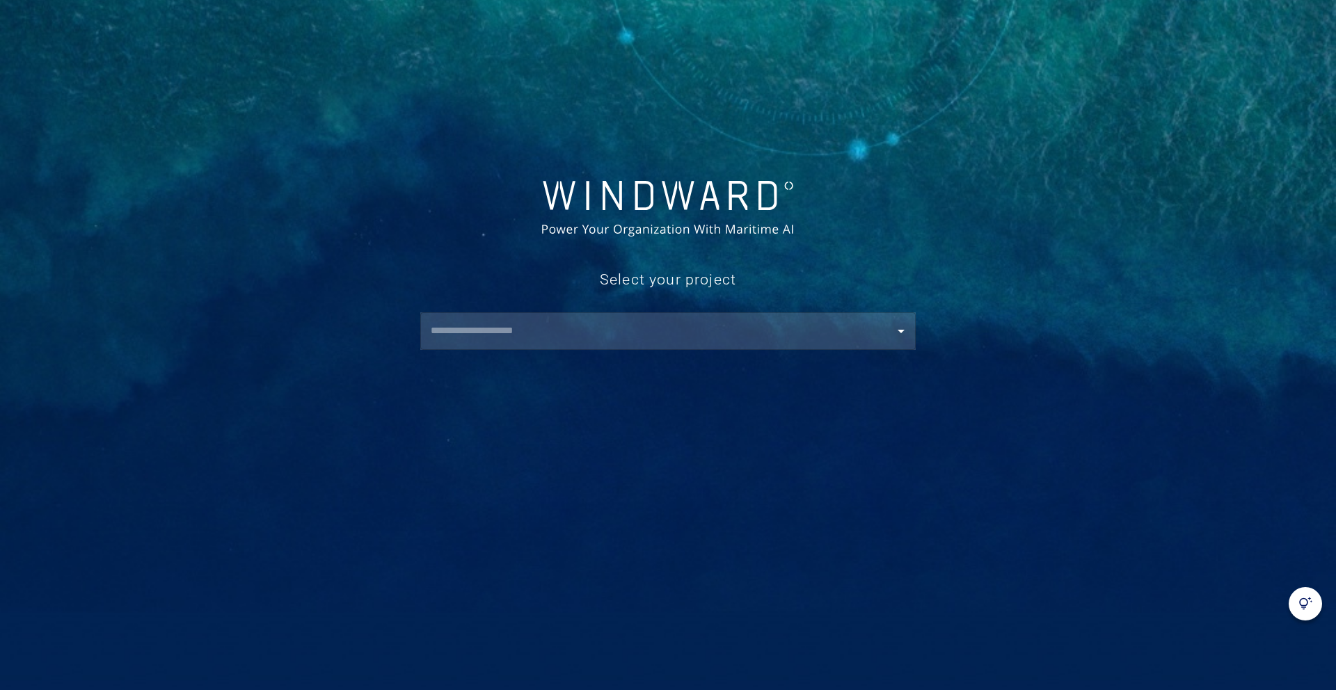
click at [577, 329] on input "text" at bounding box center [670, 331] width 489 height 25
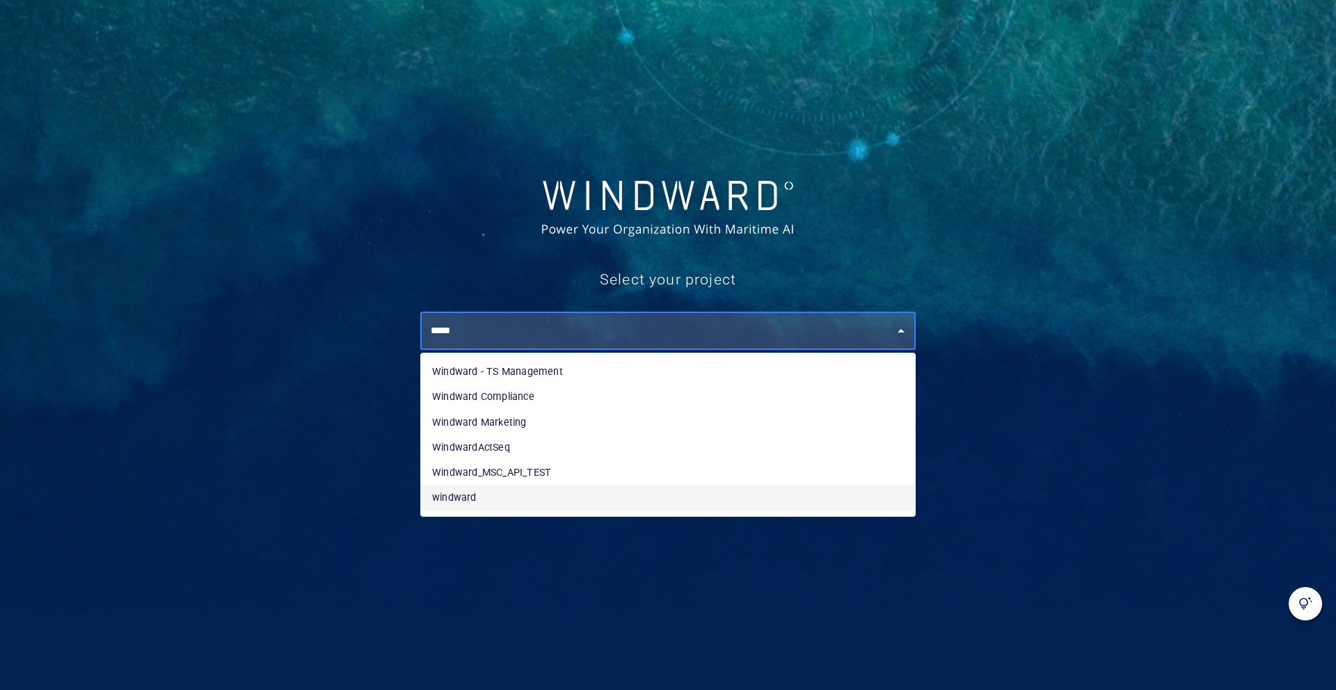
click at [513, 499] on li "windward" at bounding box center [668, 497] width 494 height 25
type input "********"
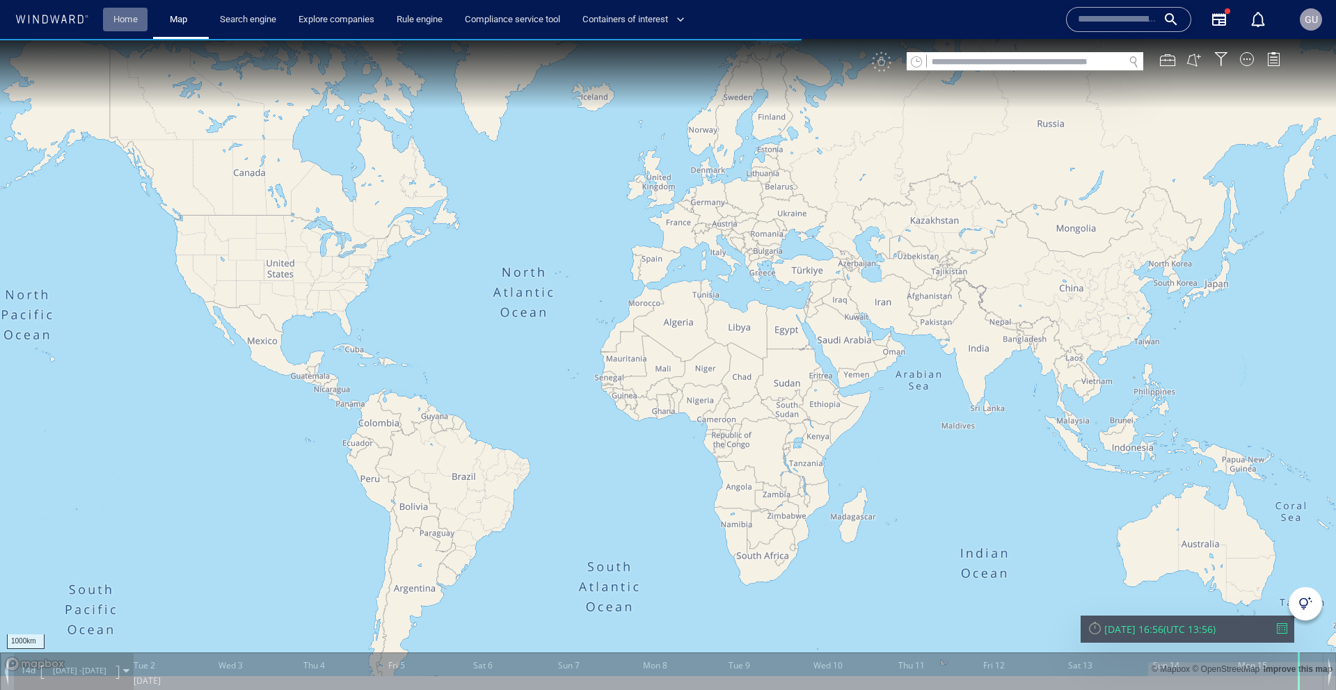
click at [125, 21] on link "Home" at bounding box center [125, 20] width 35 height 24
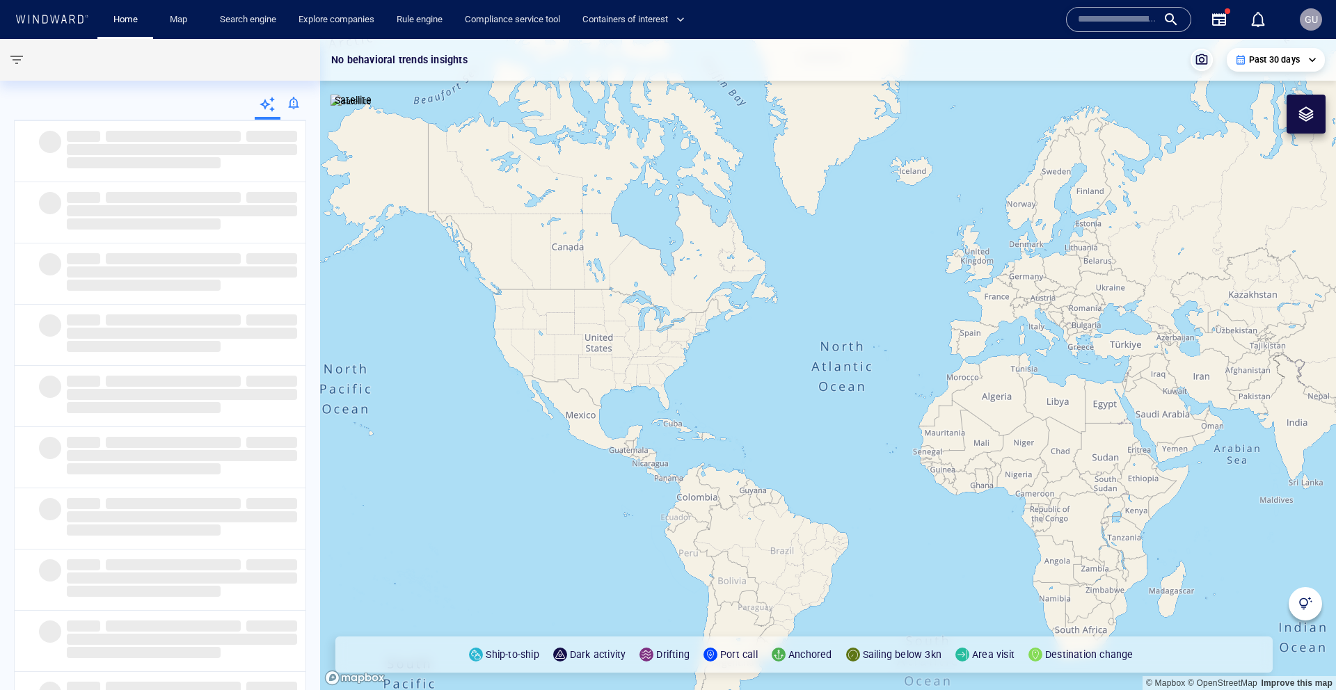
click at [1302, 605] on img at bounding box center [1305, 604] width 14 height 14
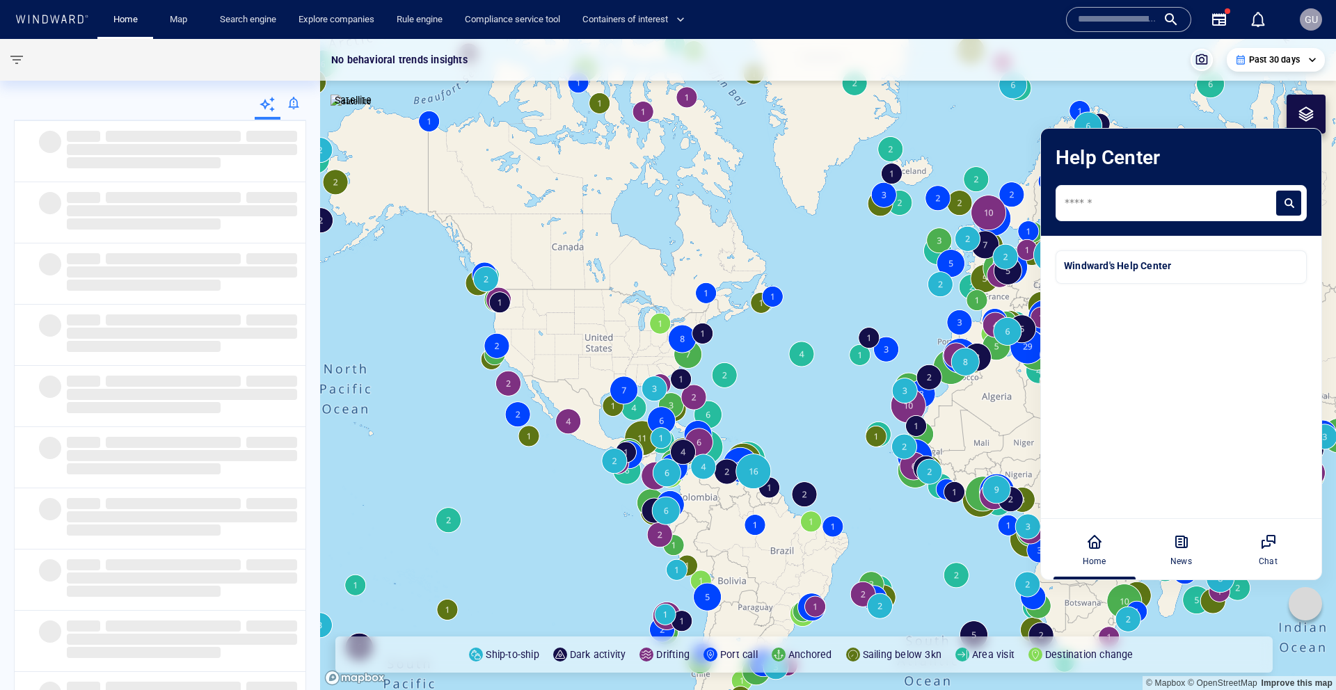
click at [1302, 605] on icon at bounding box center [1305, 604] width 14 height 14
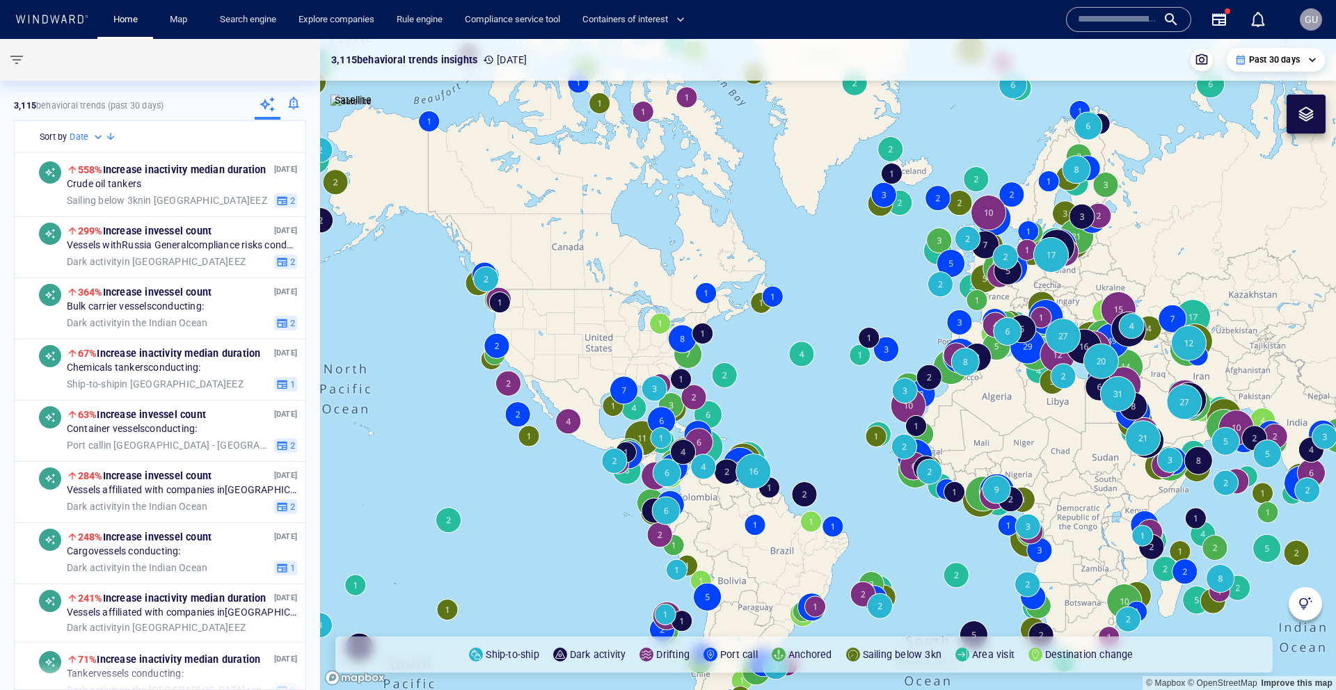
click at [1124, 20] on input "text" at bounding box center [1117, 19] width 79 height 21
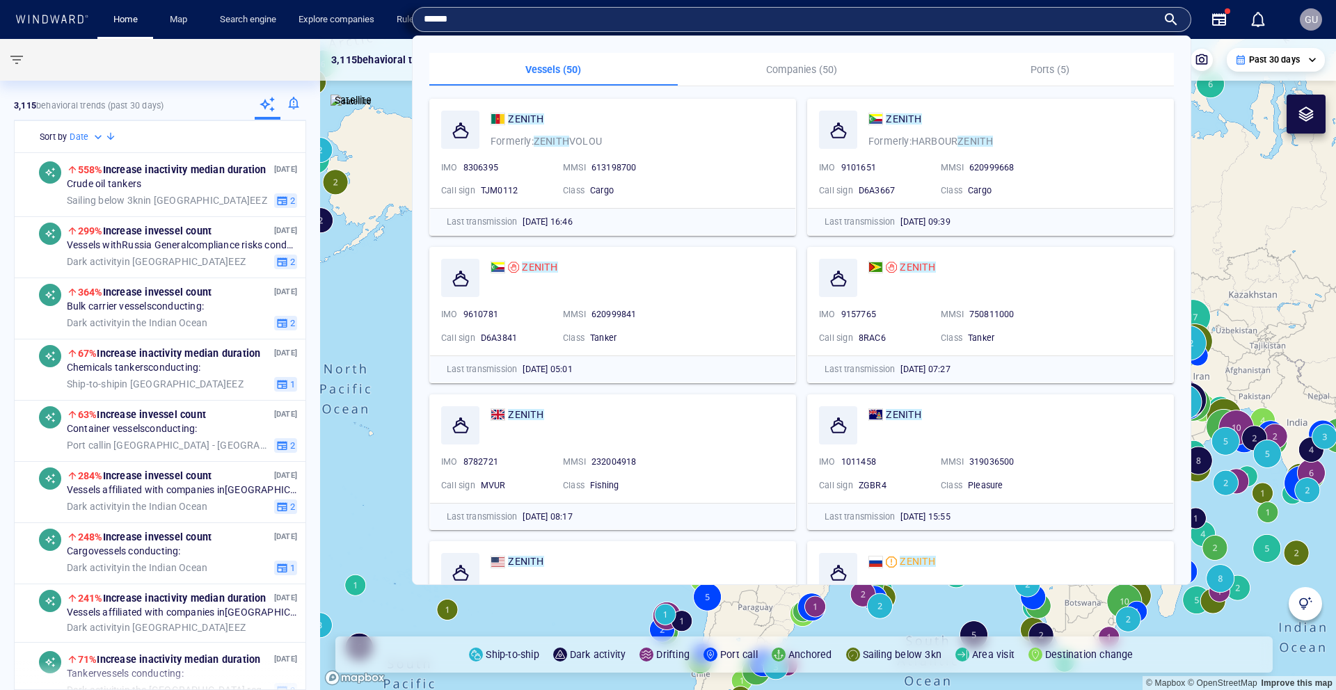
type input "******"
click at [595, 259] on div "ZENITH" at bounding box center [637, 267] width 294 height 17
click at [538, 267] on mark "ZENITH" at bounding box center [539, 267] width 35 height 11
click at [545, 246] on canvas "Map" at bounding box center [828, 364] width 1016 height 651
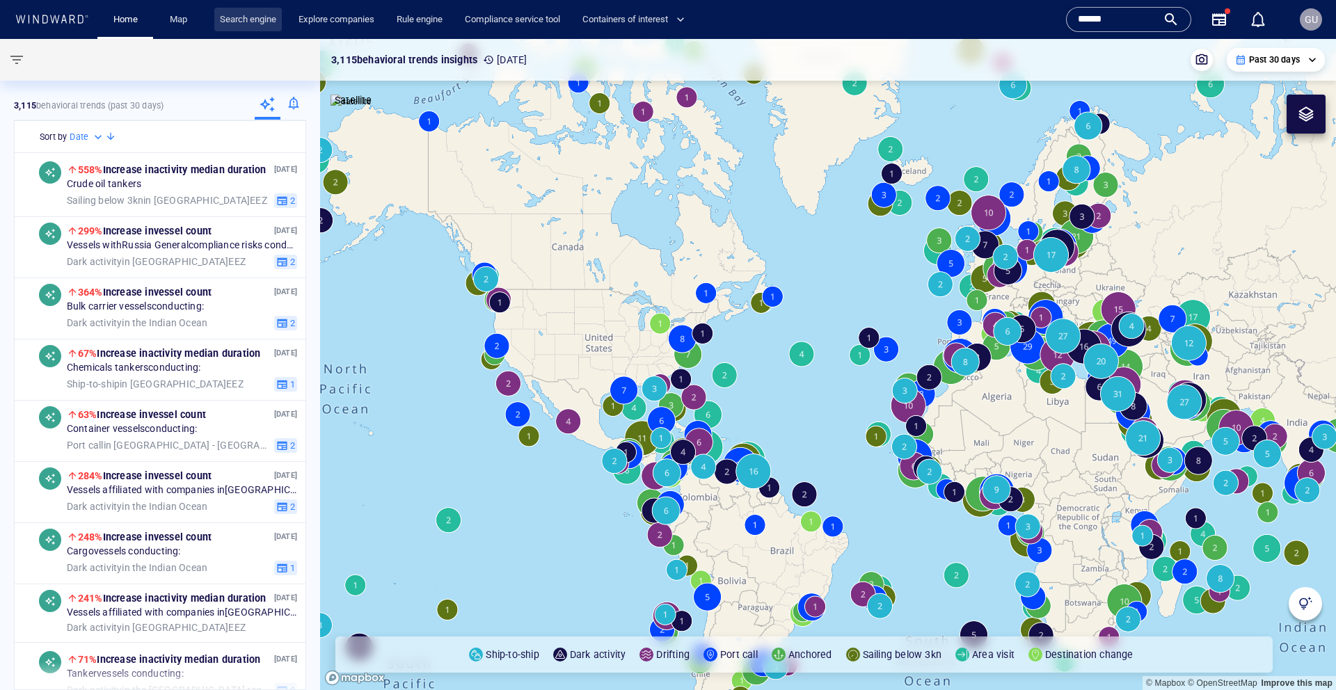
click at [242, 25] on link "Search engine" at bounding box center [247, 20] width 67 height 24
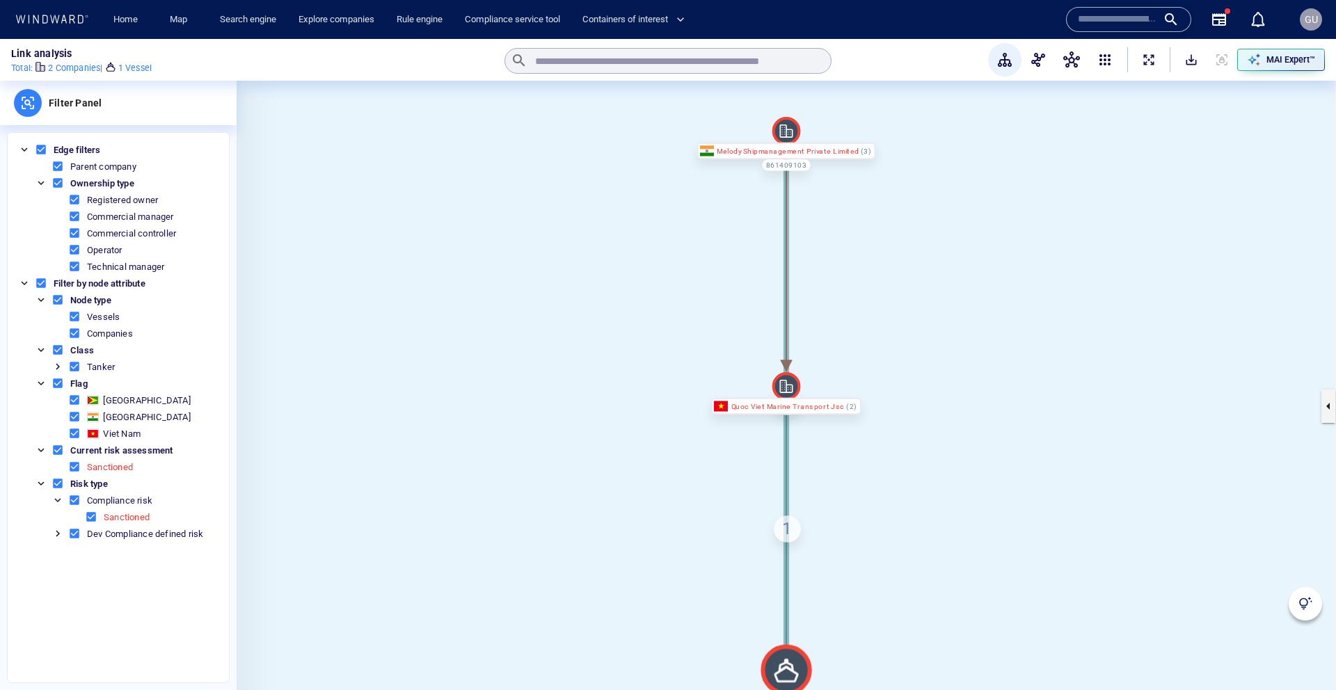
click at [1303, 611] on div at bounding box center [1304, 603] width 33 height 33
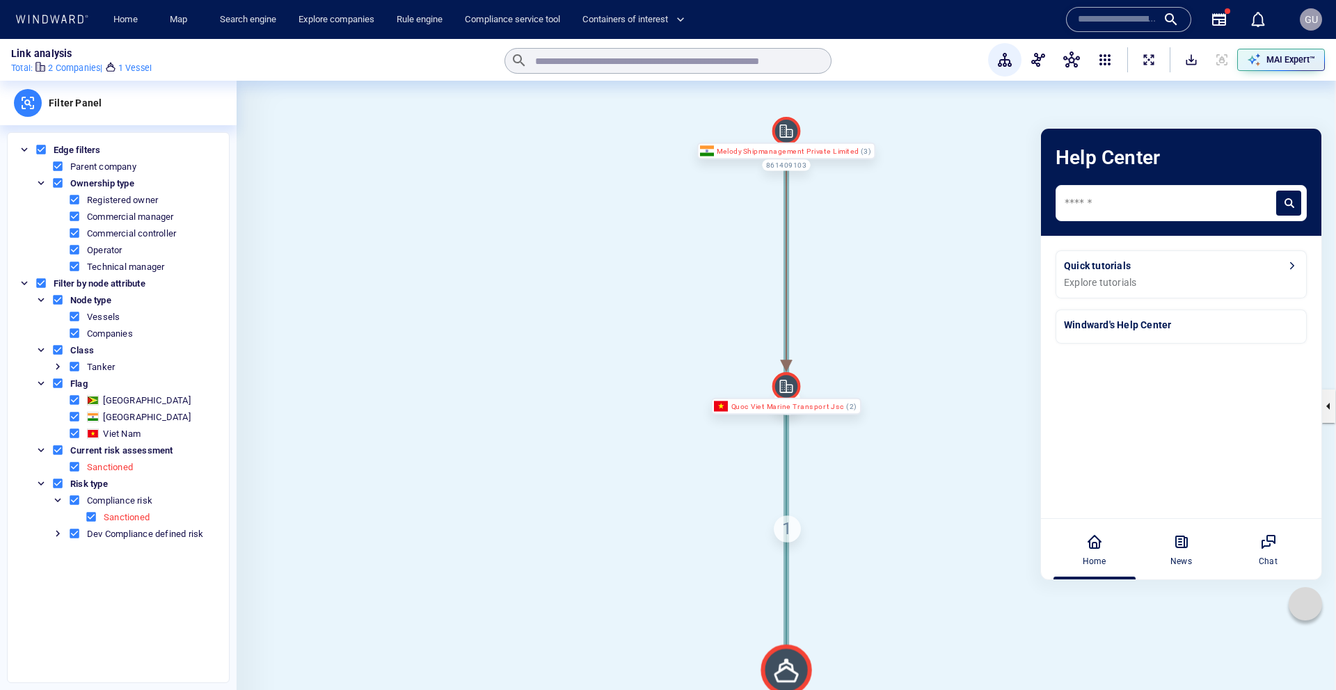
click at [762, 150] on div "Melody Shipmanagement Private Limited" at bounding box center [786, 151] width 179 height 17
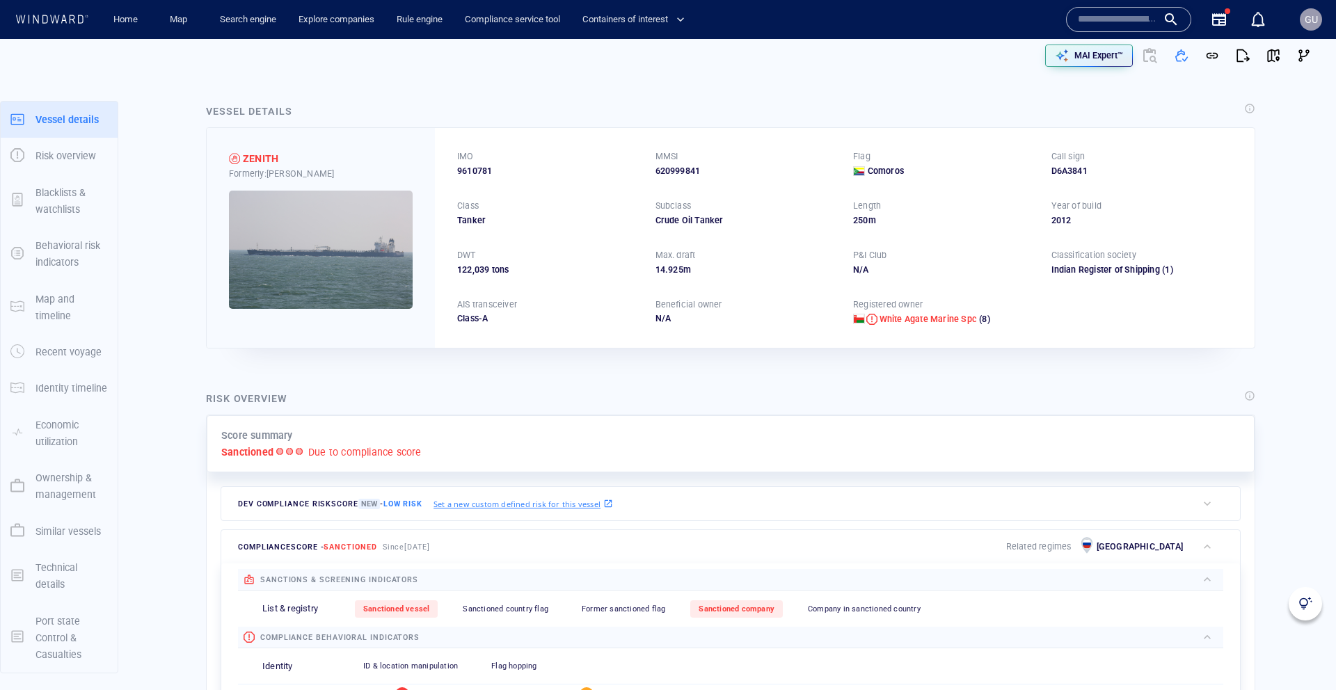
click at [612, 608] on span "Former sanctioned flag" at bounding box center [623, 609] width 83 height 9
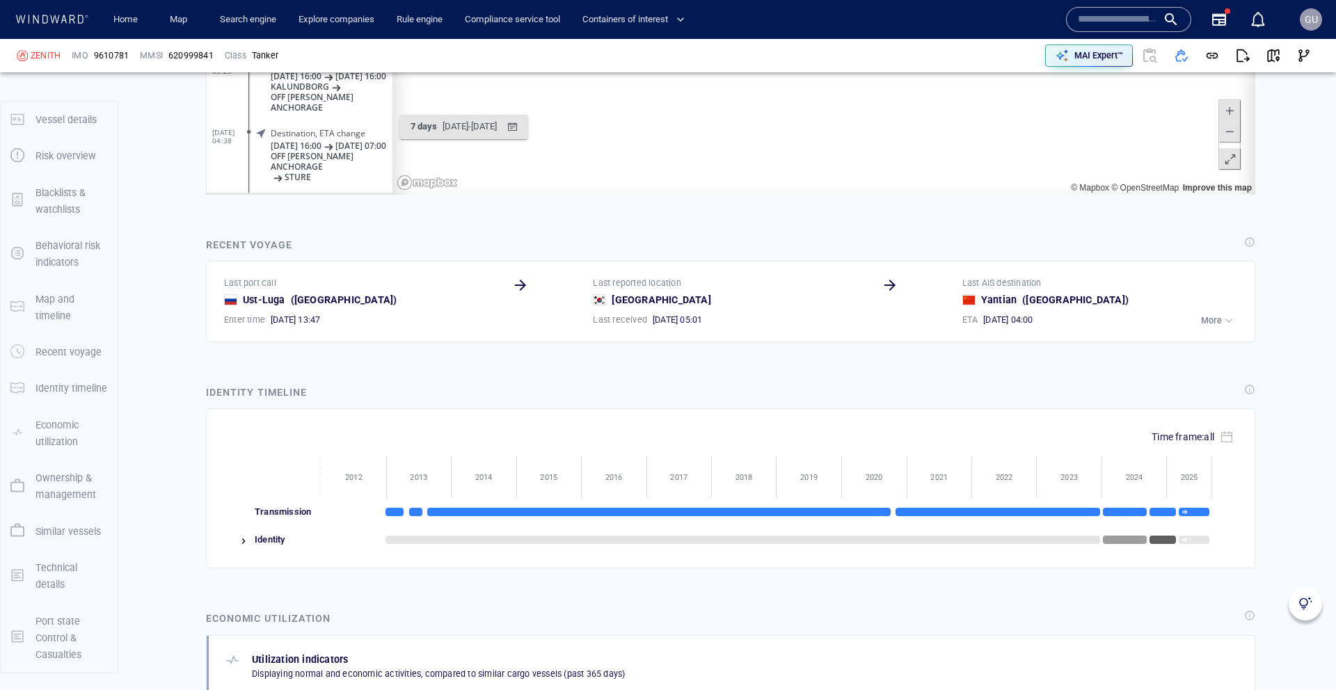
scroll to position [2522, 0]
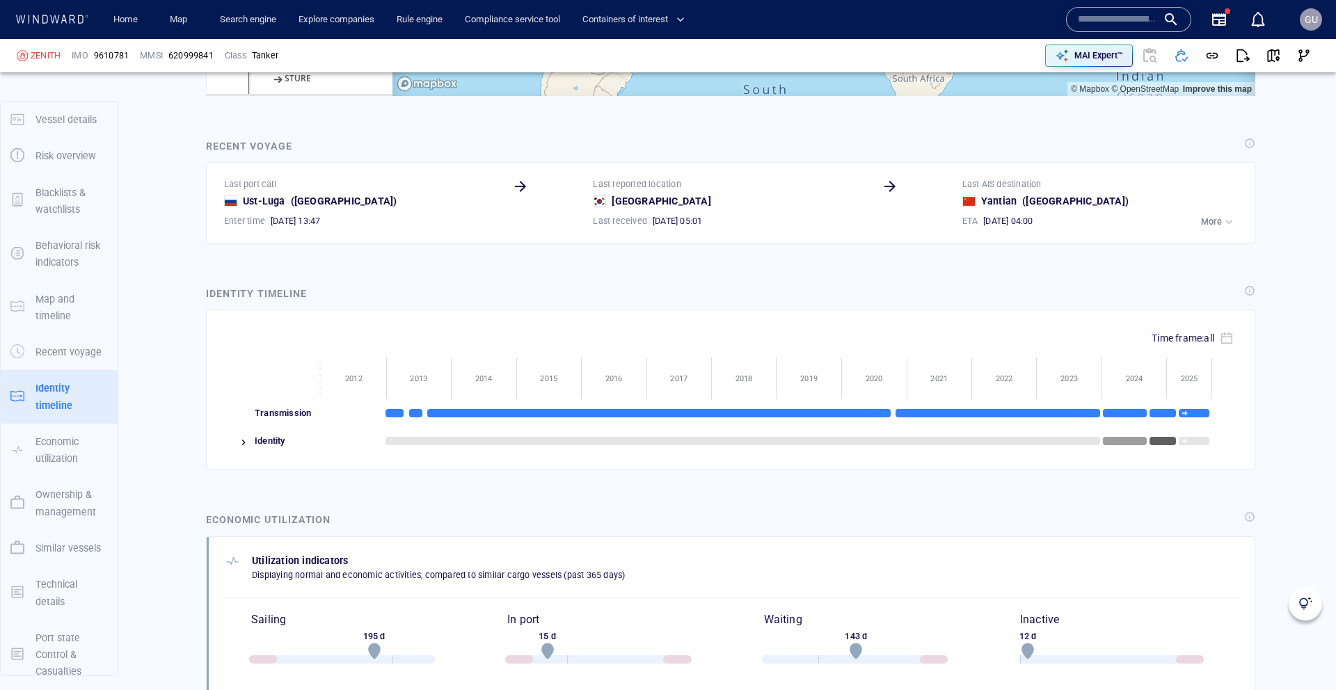
click at [271, 443] on div "Identity" at bounding box center [285, 441] width 71 height 28
click at [246, 442] on img at bounding box center [243, 442] width 11 height 11
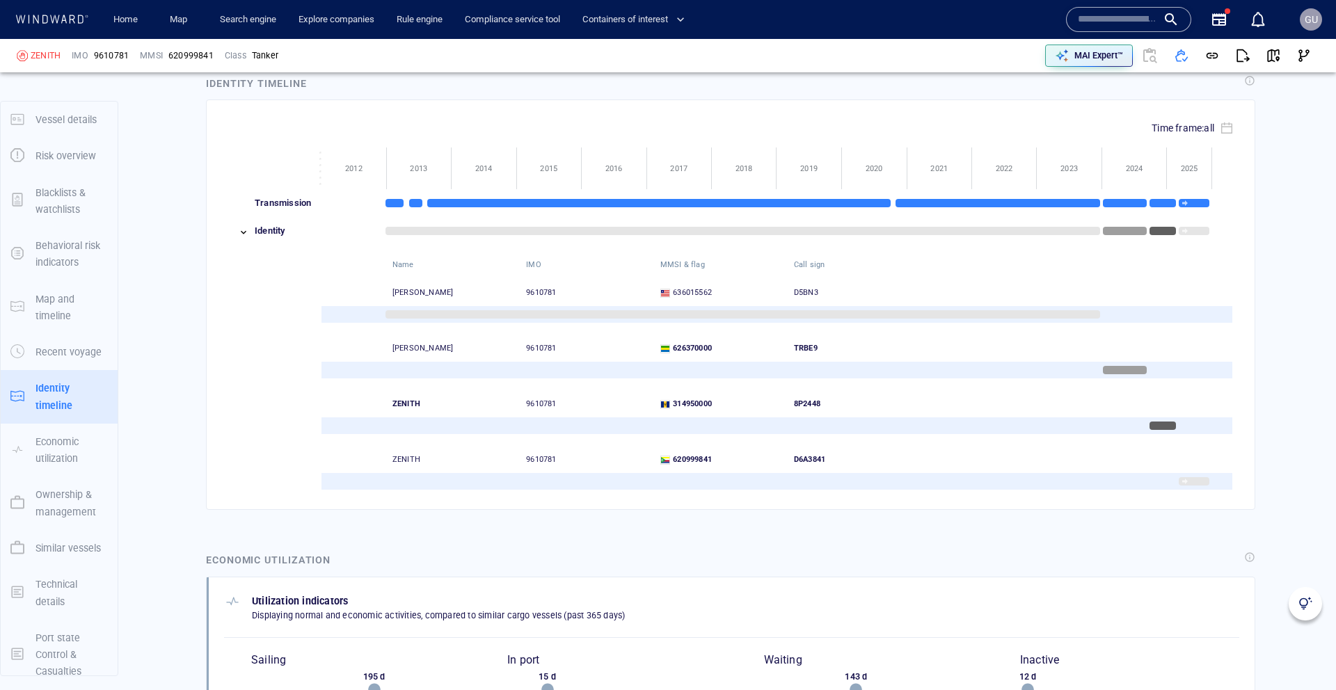
scroll to position [2733, 0]
